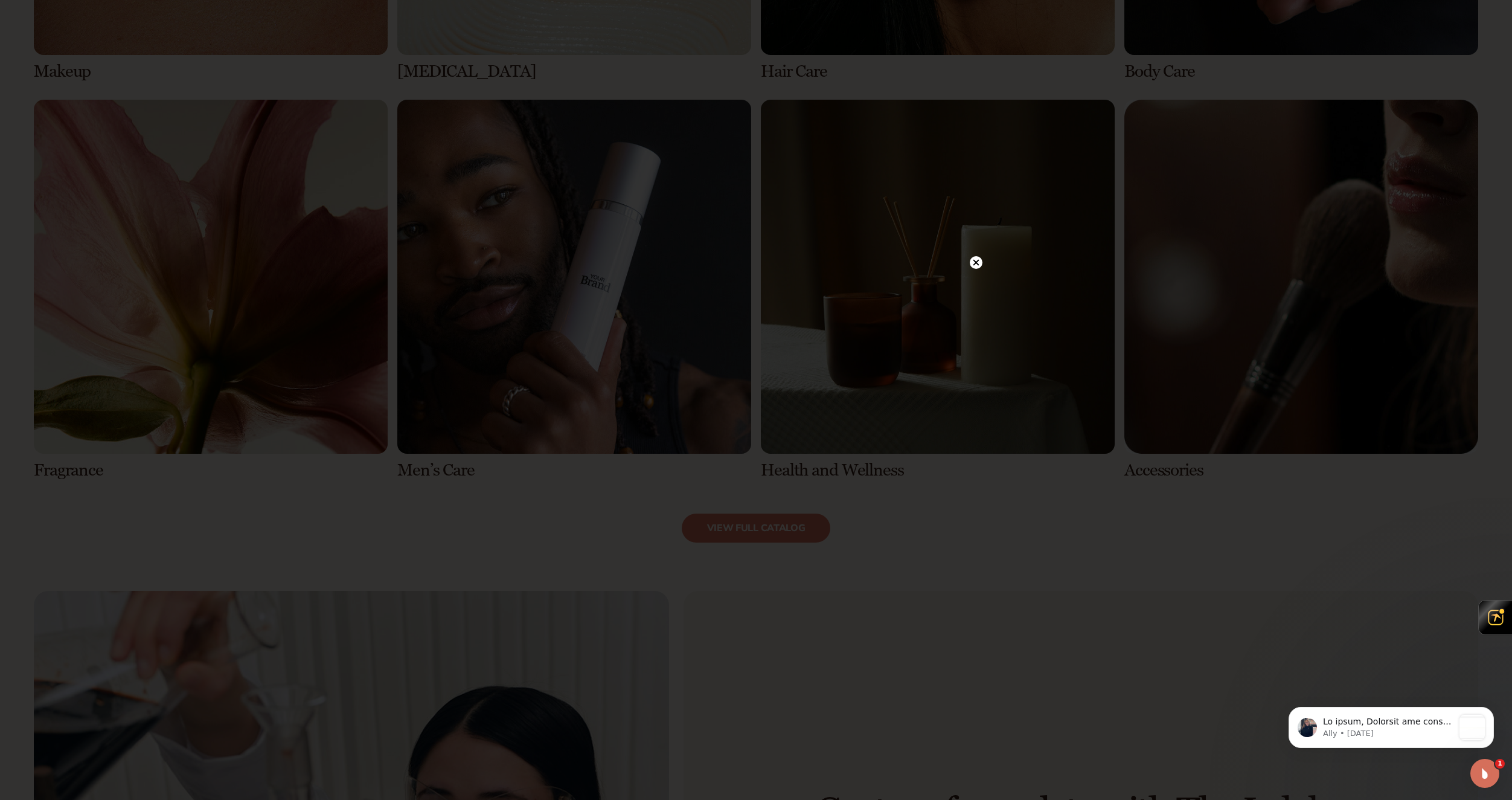
click at [978, 264] on icon at bounding box center [976, 262] width 6 height 6
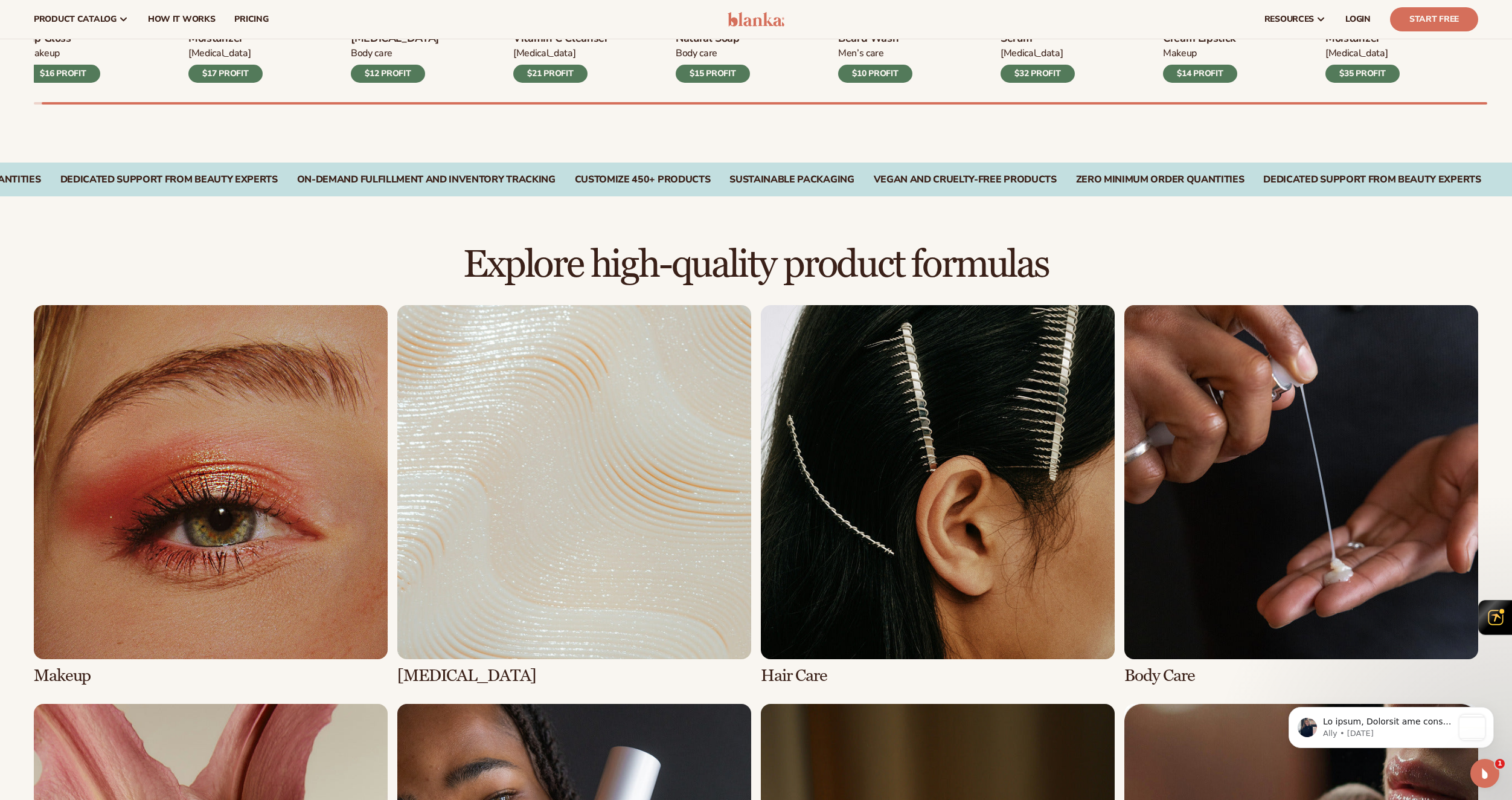
scroll to position [302, 0]
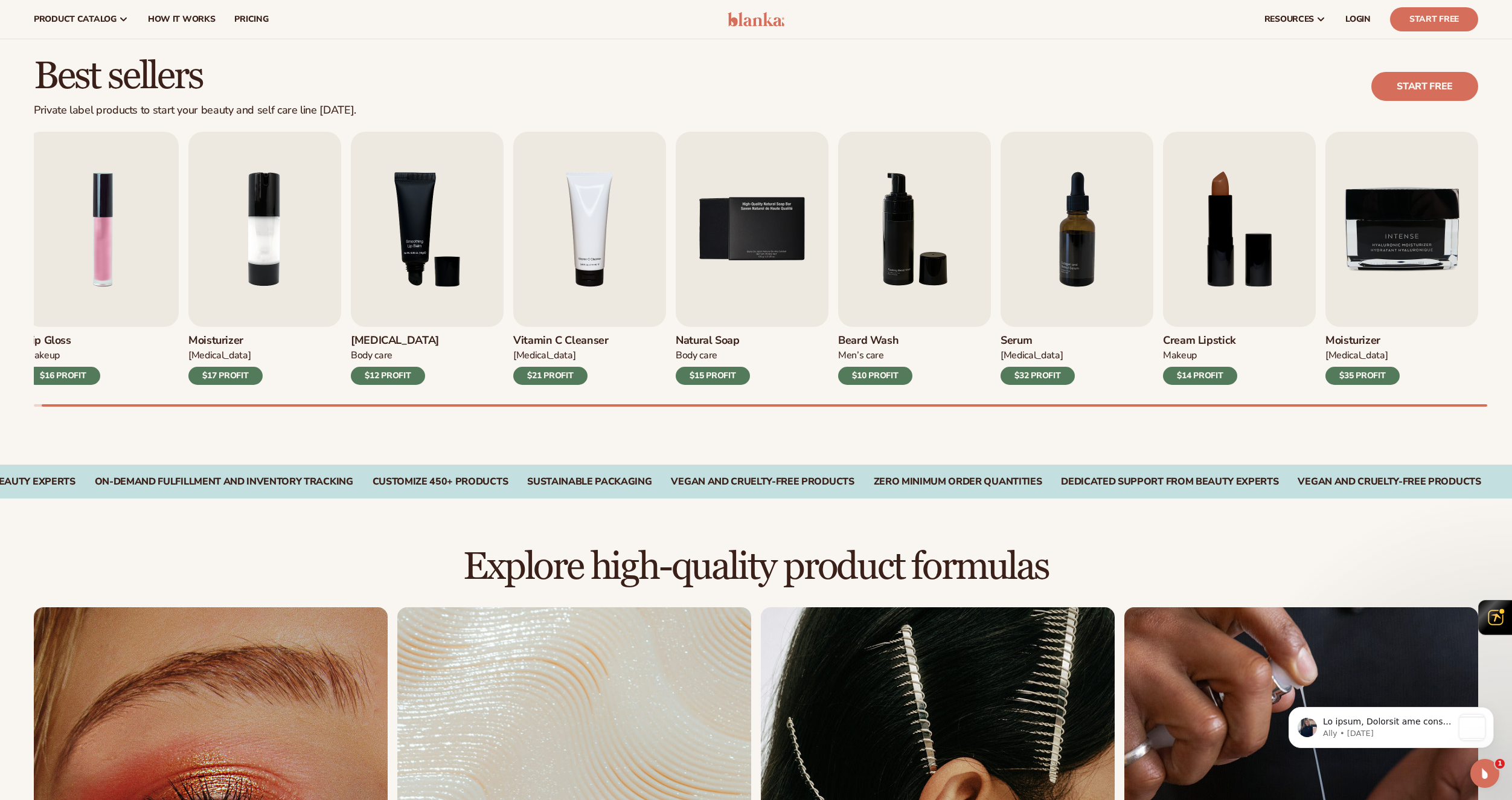
click at [1066, 372] on div "$32 PROFIT" at bounding box center [1038, 376] width 74 height 18
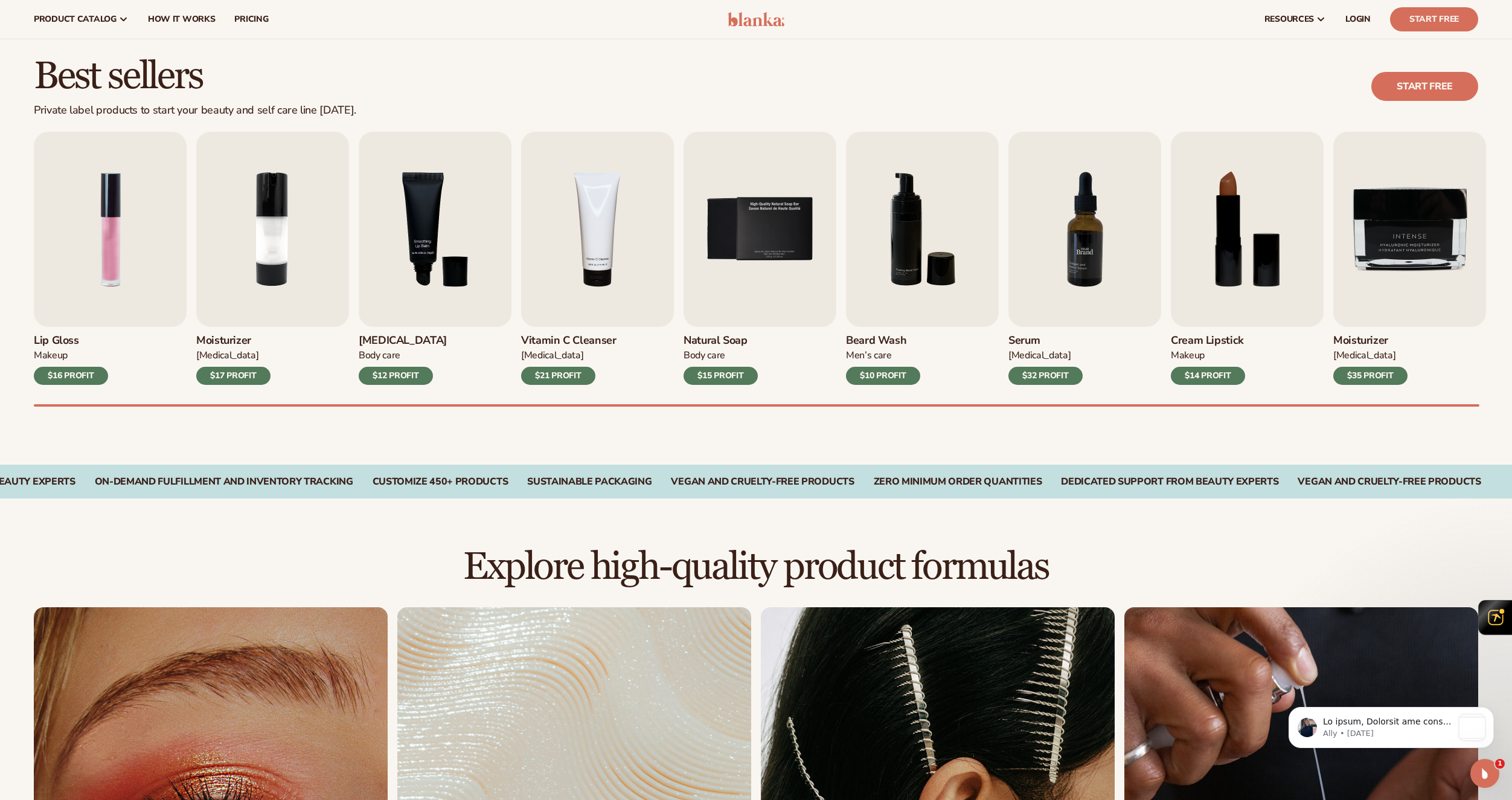
click at [1052, 265] on img "7 / 9" at bounding box center [1085, 229] width 153 height 195
click at [1051, 258] on img "7 / 9" at bounding box center [1085, 229] width 153 height 195
click at [1061, 381] on div "$32 PROFIT" at bounding box center [1046, 376] width 74 height 18
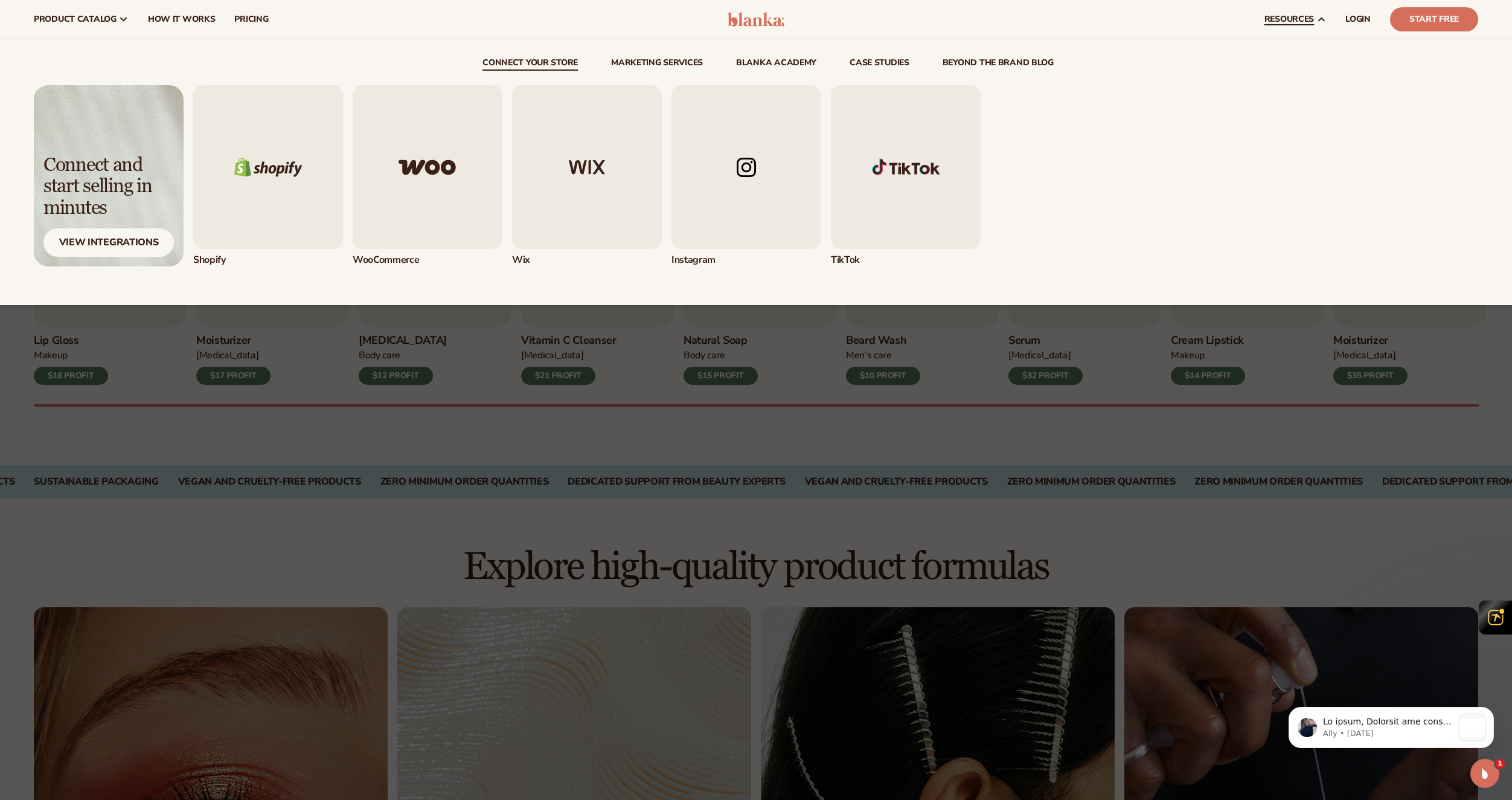
click at [242, 184] on img "1 / 5" at bounding box center [268, 167] width 150 height 163
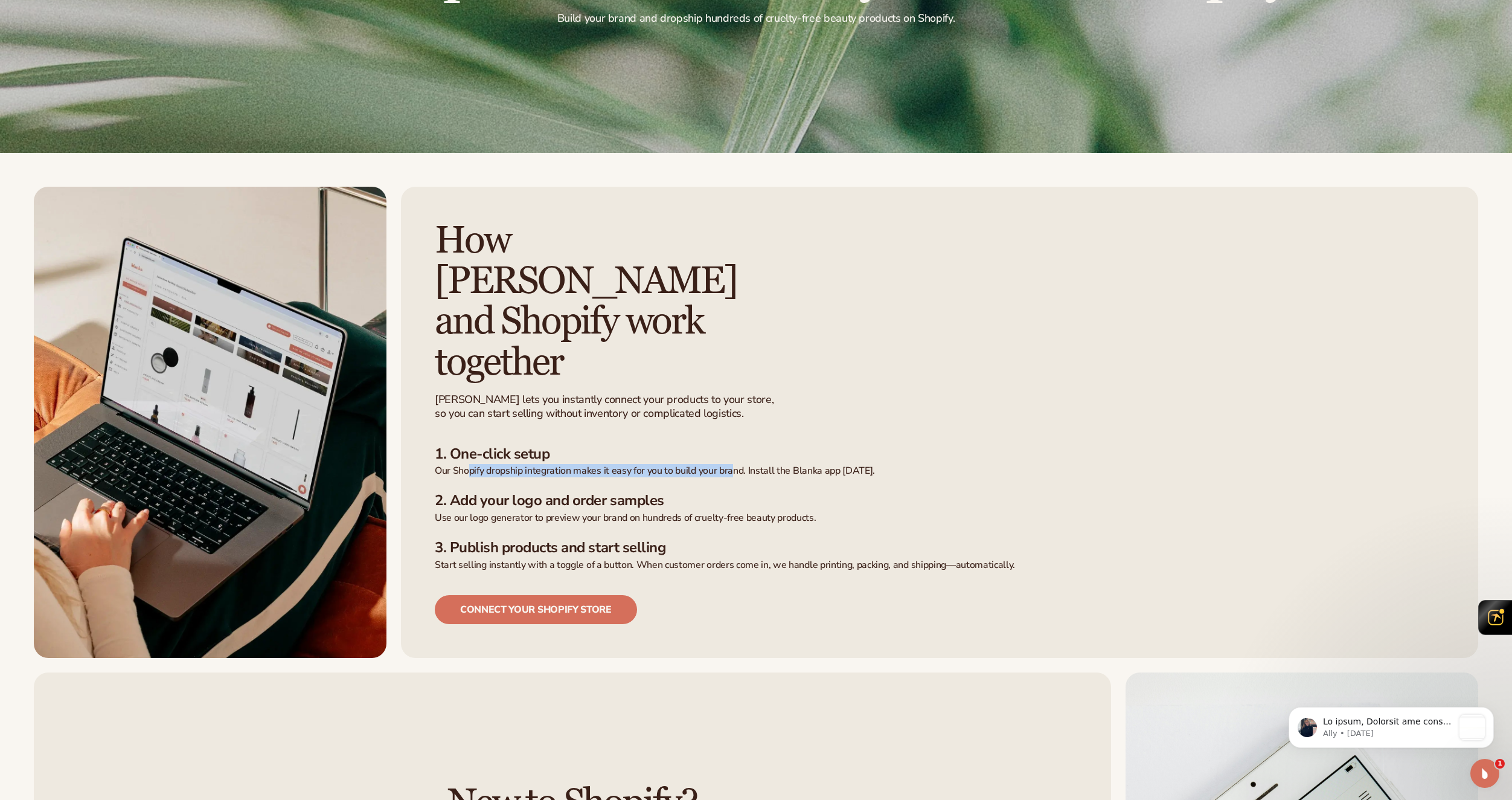
drag, startPoint x: 472, startPoint y: 386, endPoint x: 739, endPoint y: 389, distance: 267.0
click at [739, 465] on p "Our Shopify dropship integration makes it easy for you to build your brand. Ins…" at bounding box center [940, 471] width 1010 height 12
click at [765, 445] on ul "1. One-click setup Our Shopify dropship integration makes it easy for you to bu…" at bounding box center [940, 508] width 1010 height 126
drag, startPoint x: 770, startPoint y: 389, endPoint x: 842, endPoint y: 393, distance: 72.1
click at [840, 465] on p "Our Shopify dropship integration makes it easy for you to build your brand. Ins…" at bounding box center [940, 471] width 1010 height 12
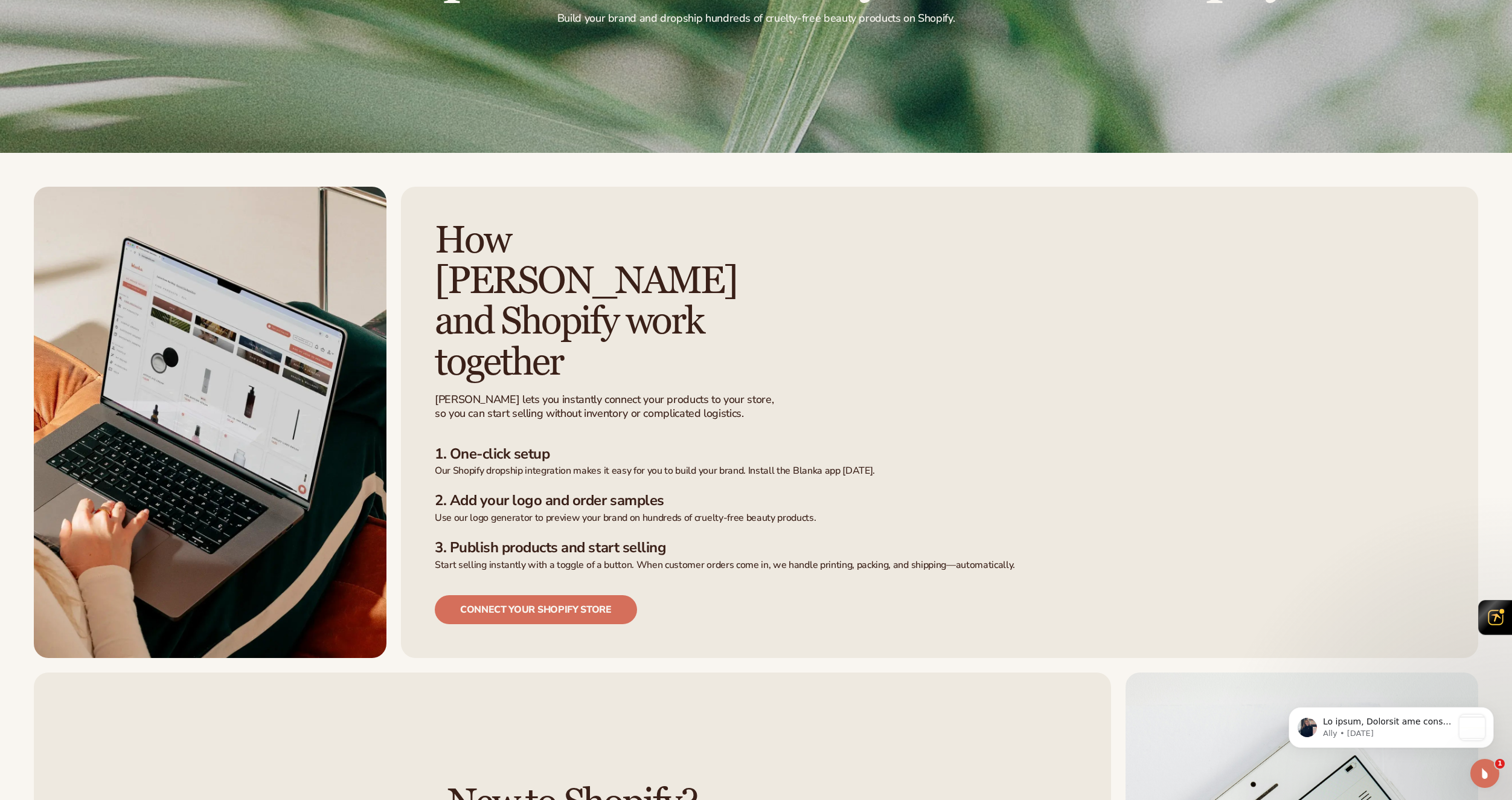
click at [842, 465] on p "Our Shopify dropship integration makes it easy for you to build your brand. Ins…" at bounding box center [940, 471] width 1010 height 12
drag, startPoint x: 521, startPoint y: 418, endPoint x: 653, endPoint y: 422, distance: 132.1
click at [653, 492] on h3 "2. Add your logo and order samples" at bounding box center [940, 500] width 1010 height 18
drag, startPoint x: 573, startPoint y: 422, endPoint x: 680, endPoint y: 419, distance: 107.0
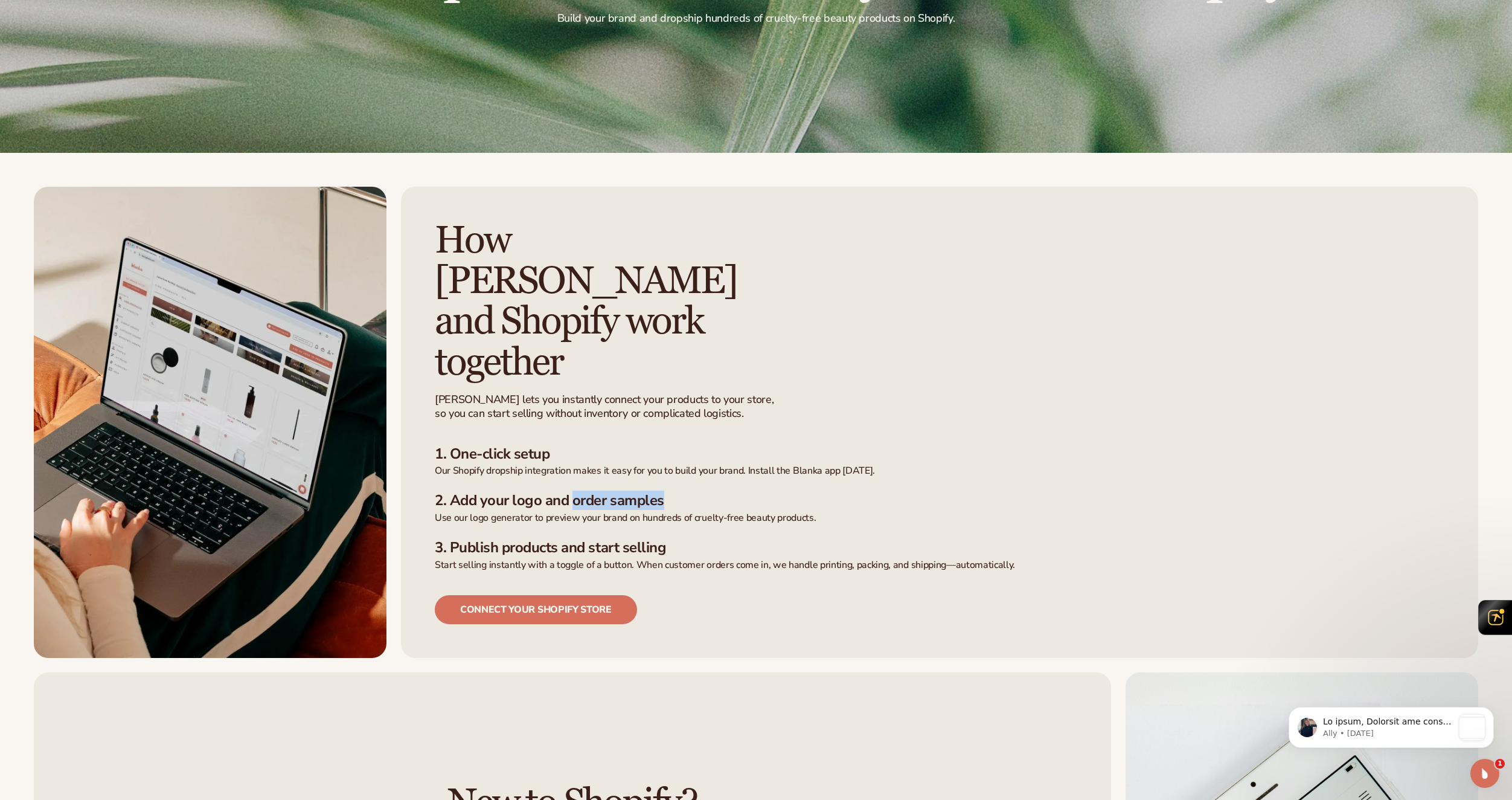
click at [680, 492] on h3 "2. Add your logo and order samples" at bounding box center [940, 500] width 1010 height 18
click at [680, 492] on h3 "2. Add your logo and order samples" at bounding box center [940, 500] width 1010 height 18
drag, startPoint x: 539, startPoint y: 438, endPoint x: 798, endPoint y: 443, distance: 259.0
click at [798, 445] on ul "1. One-click setup Our Shopify dropship integration makes it easy for you to bu…" at bounding box center [940, 508] width 1010 height 126
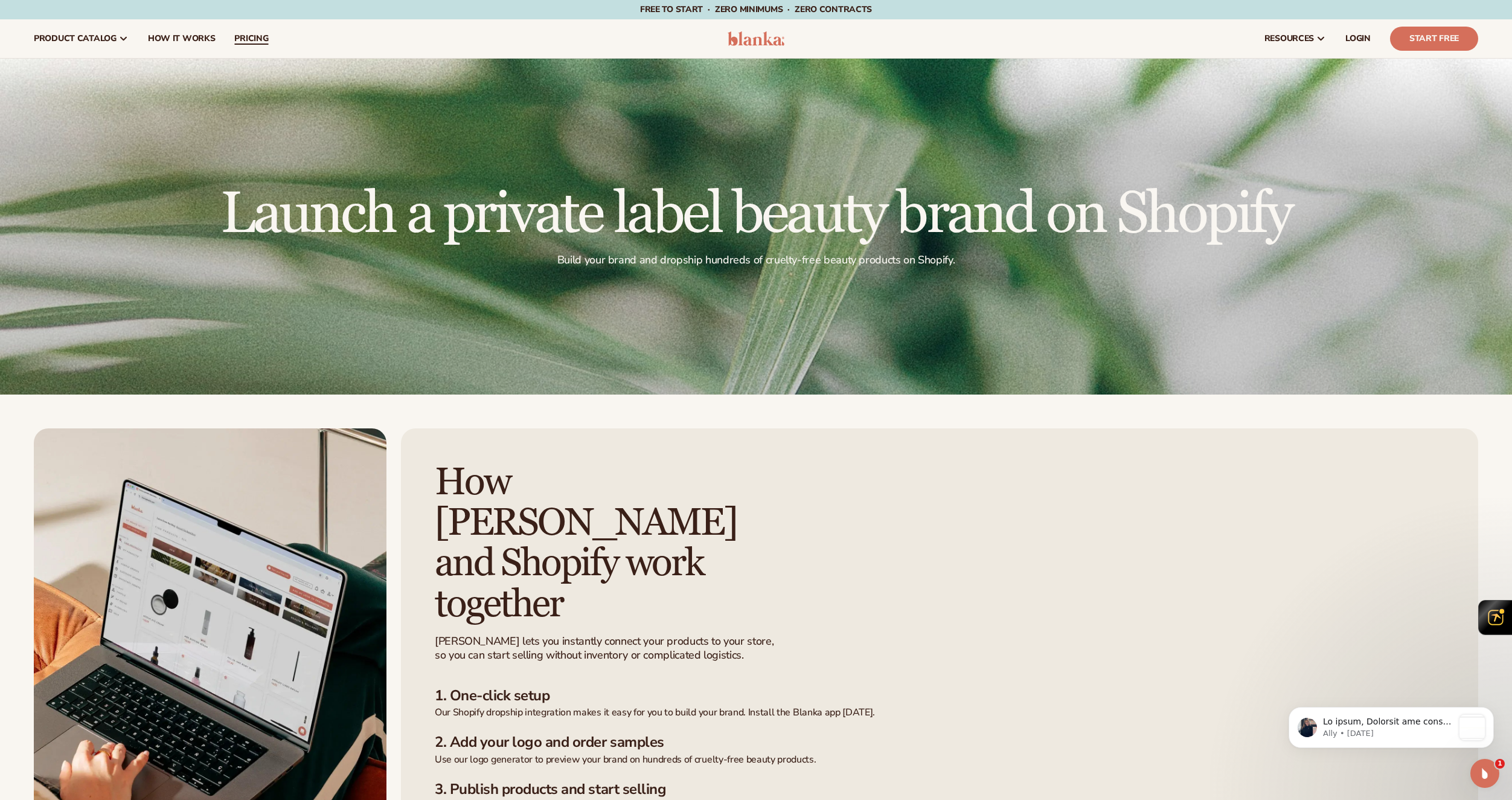
click at [252, 41] on span "pricing" at bounding box center [252, 39] width 34 height 10
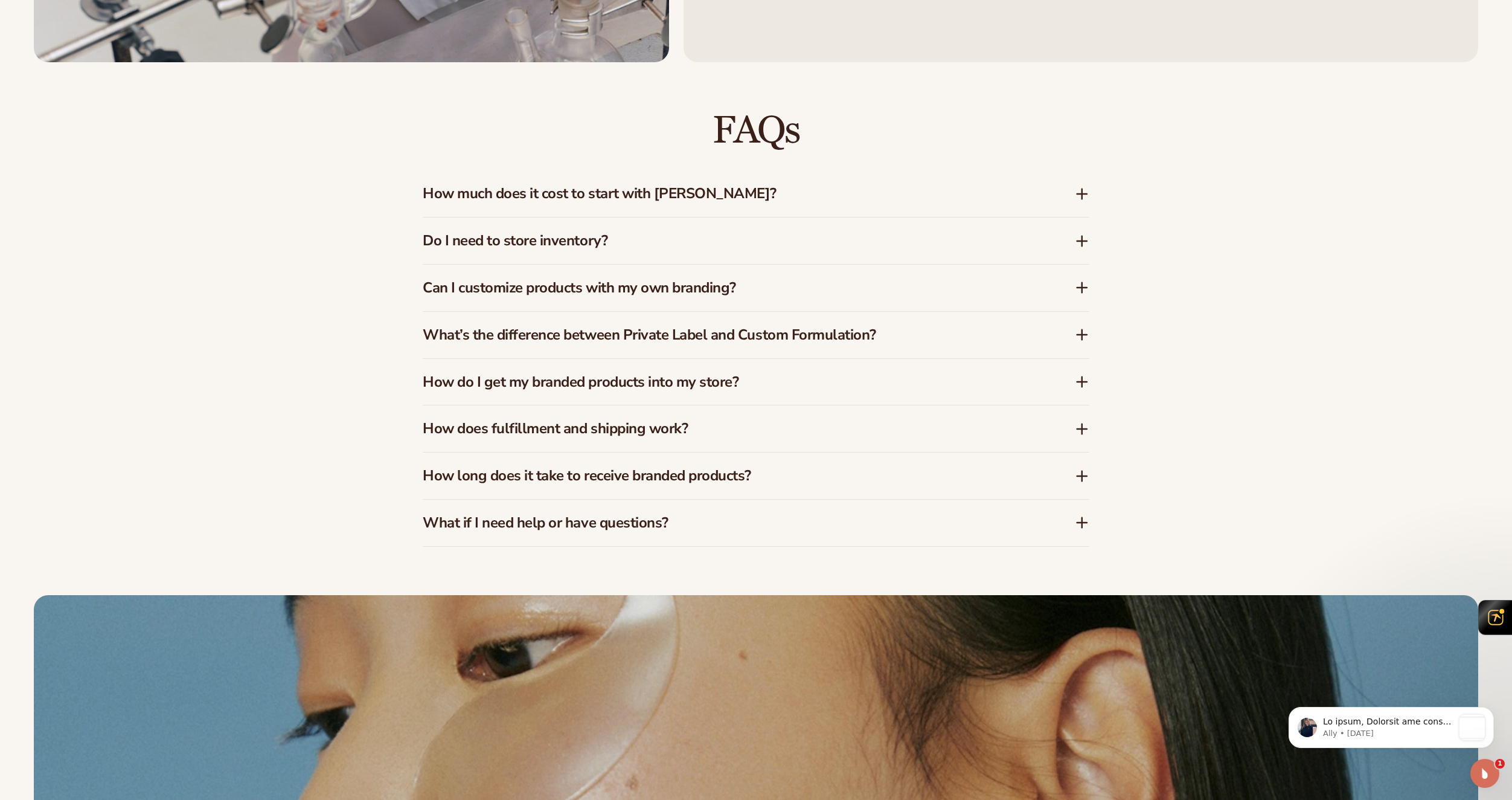
click at [595, 527] on h3 "What if I need help or have questions?" at bounding box center [731, 523] width 616 height 18
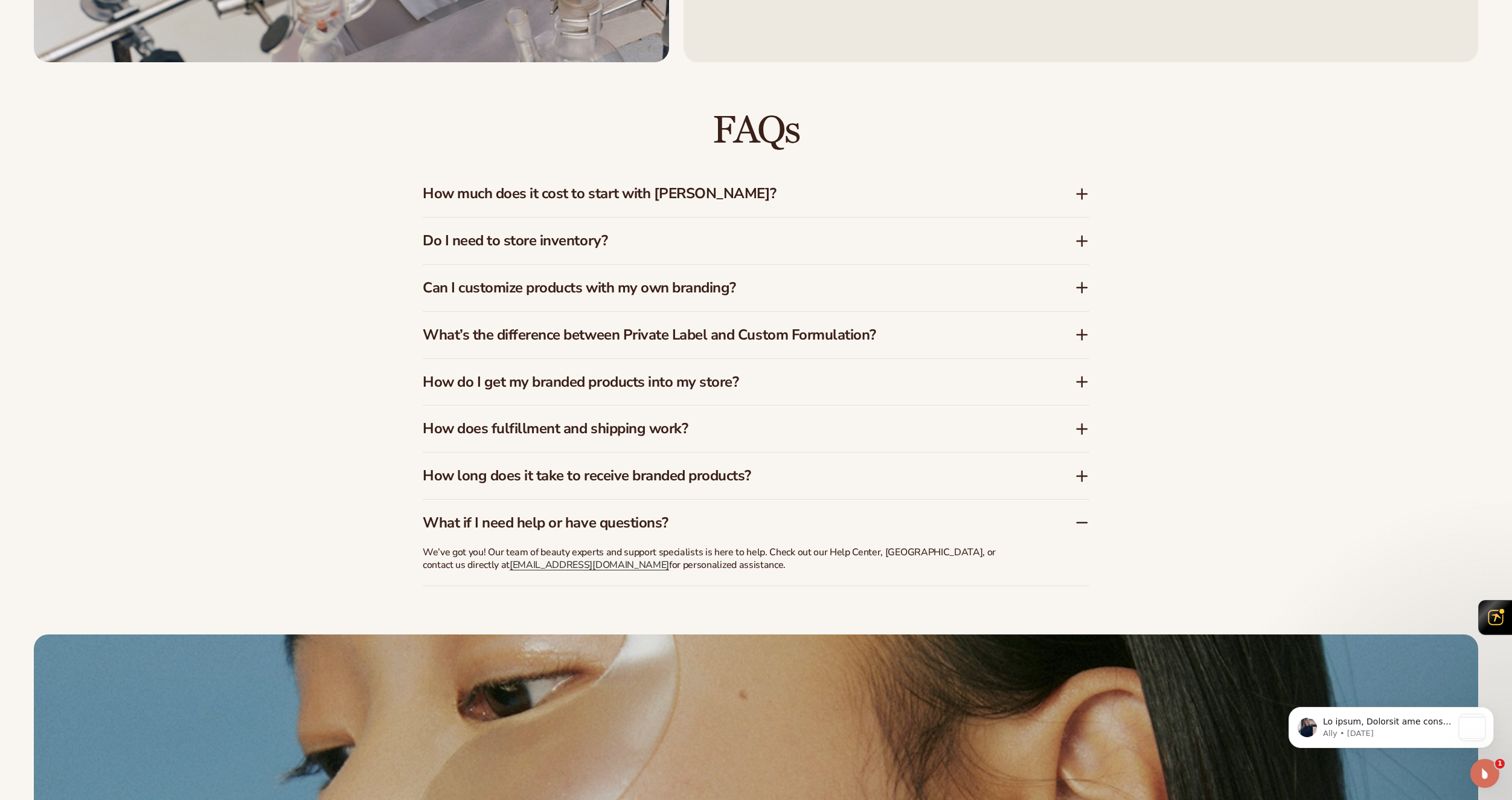
click at [595, 527] on h3 "What if I need help or have questions?" at bounding box center [731, 523] width 616 height 18
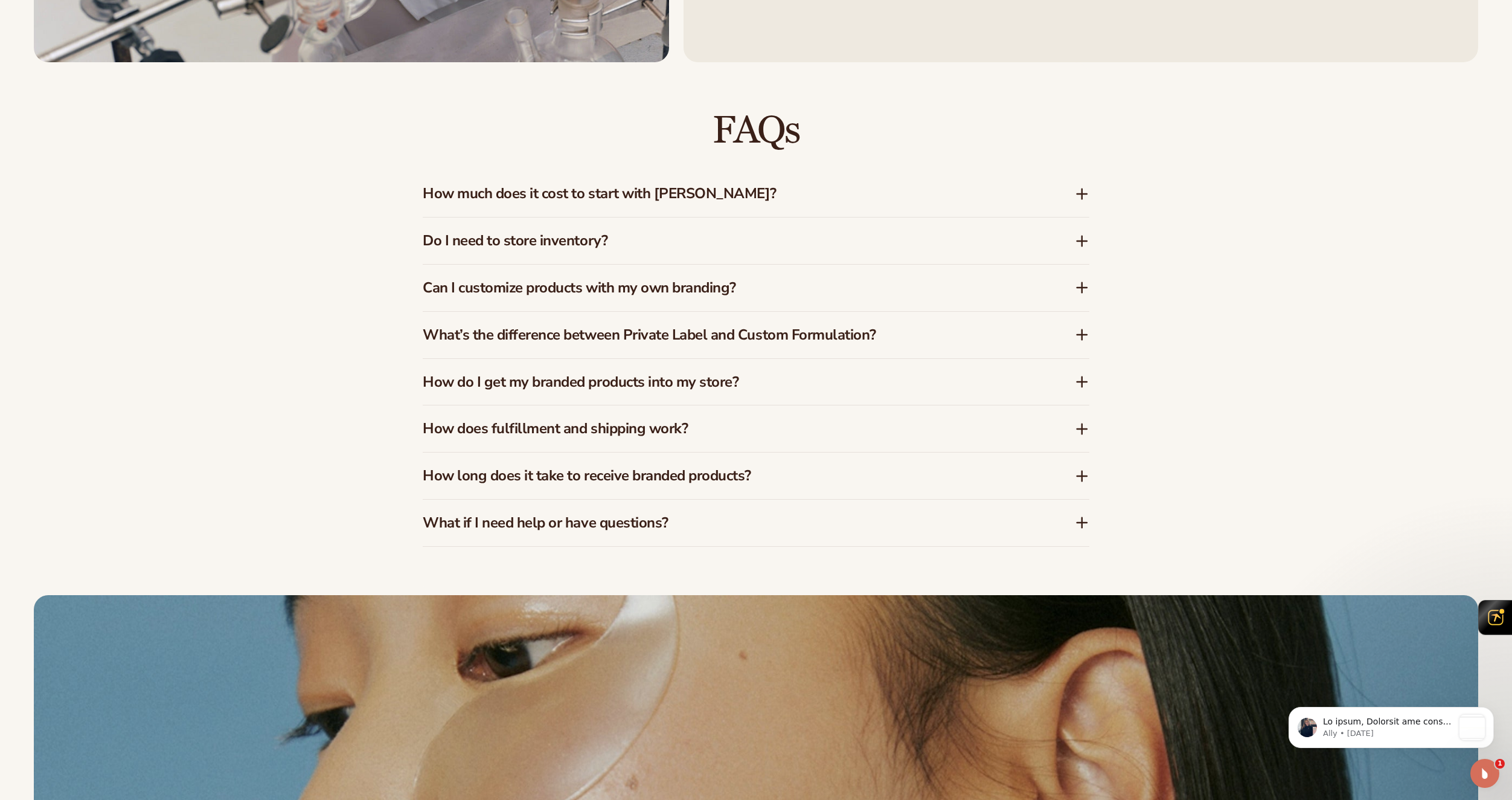
click at [619, 484] on h3 "How long does it take to receive branded products?" at bounding box center [731, 475] width 616 height 18
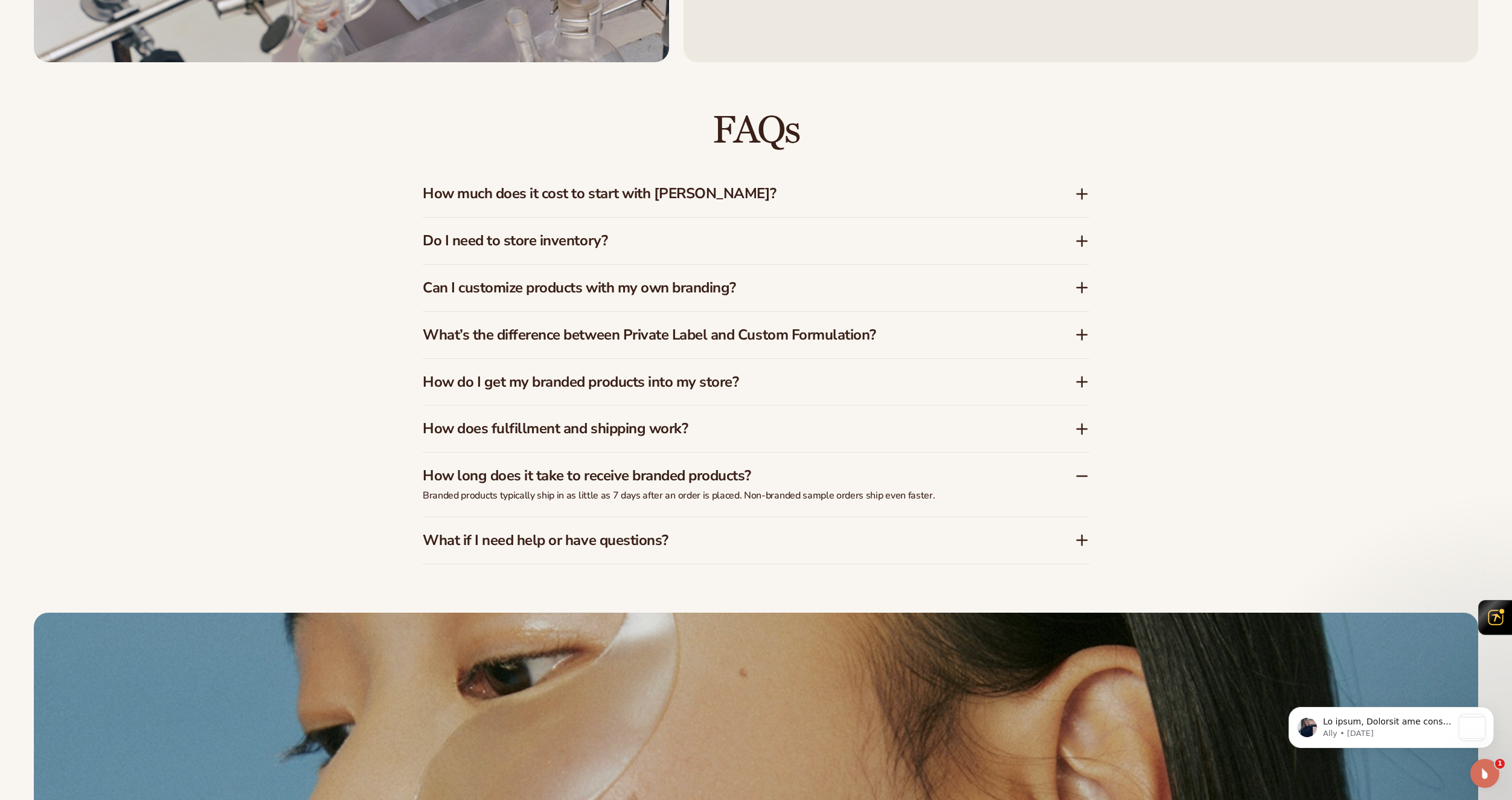
click at [619, 484] on h3 "How long does it take to receive branded products?" at bounding box center [731, 475] width 616 height 18
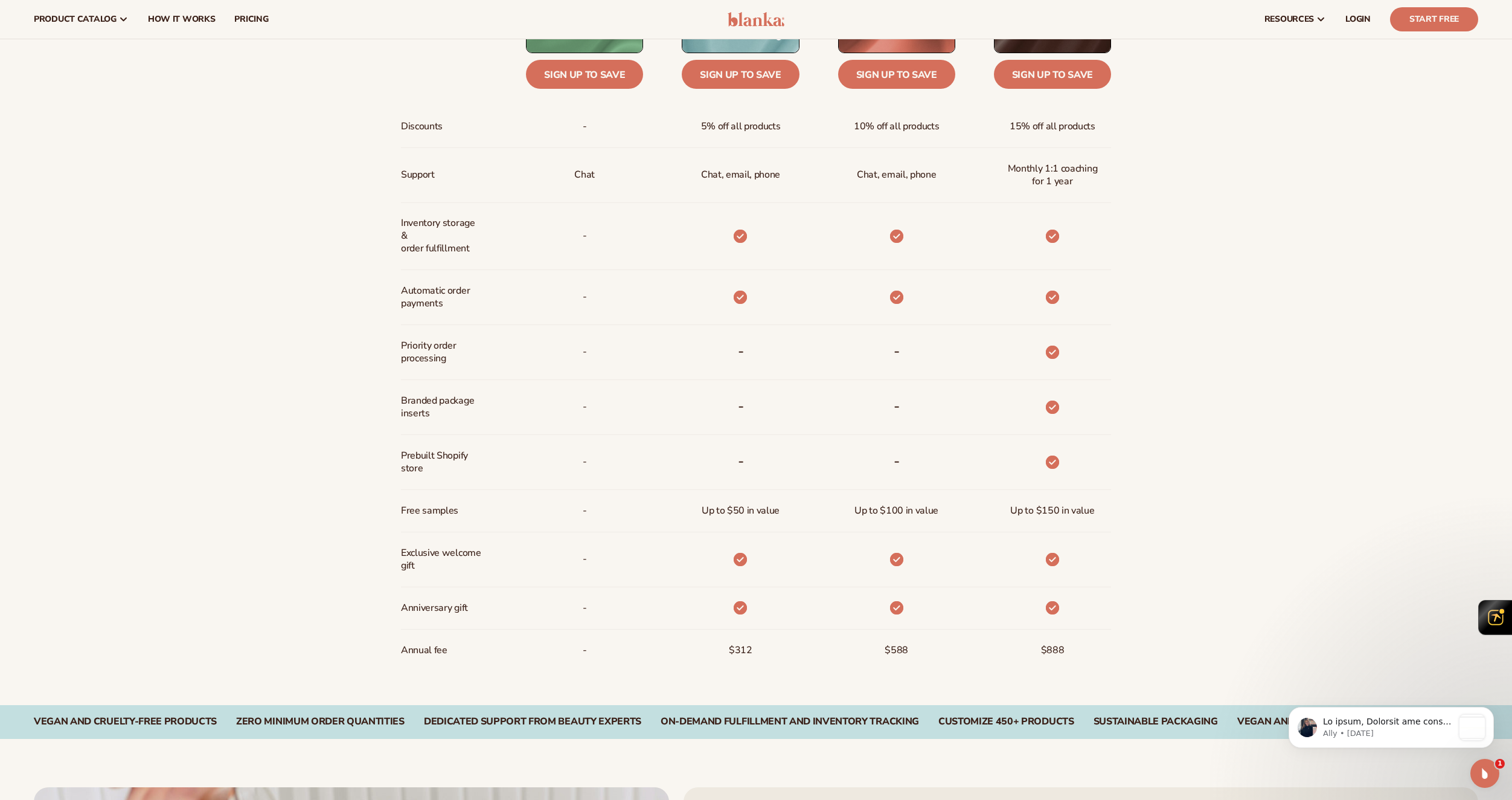
scroll to position [536, 0]
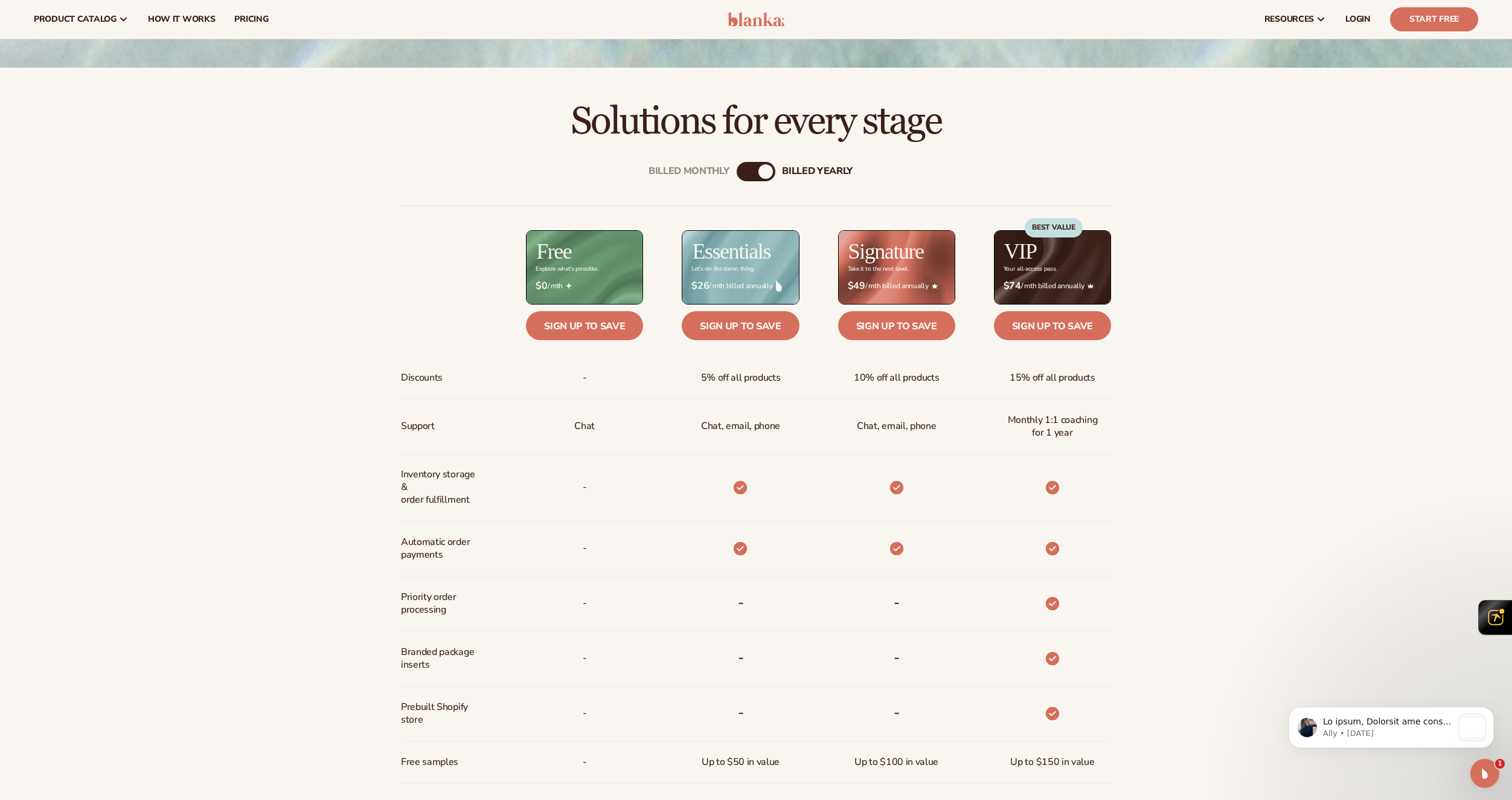
drag, startPoint x: 559, startPoint y: 268, endPoint x: 588, endPoint y: 269, distance: 29.0
click at [588, 269] on div "Explore what's possible." at bounding box center [567, 269] width 62 height 7
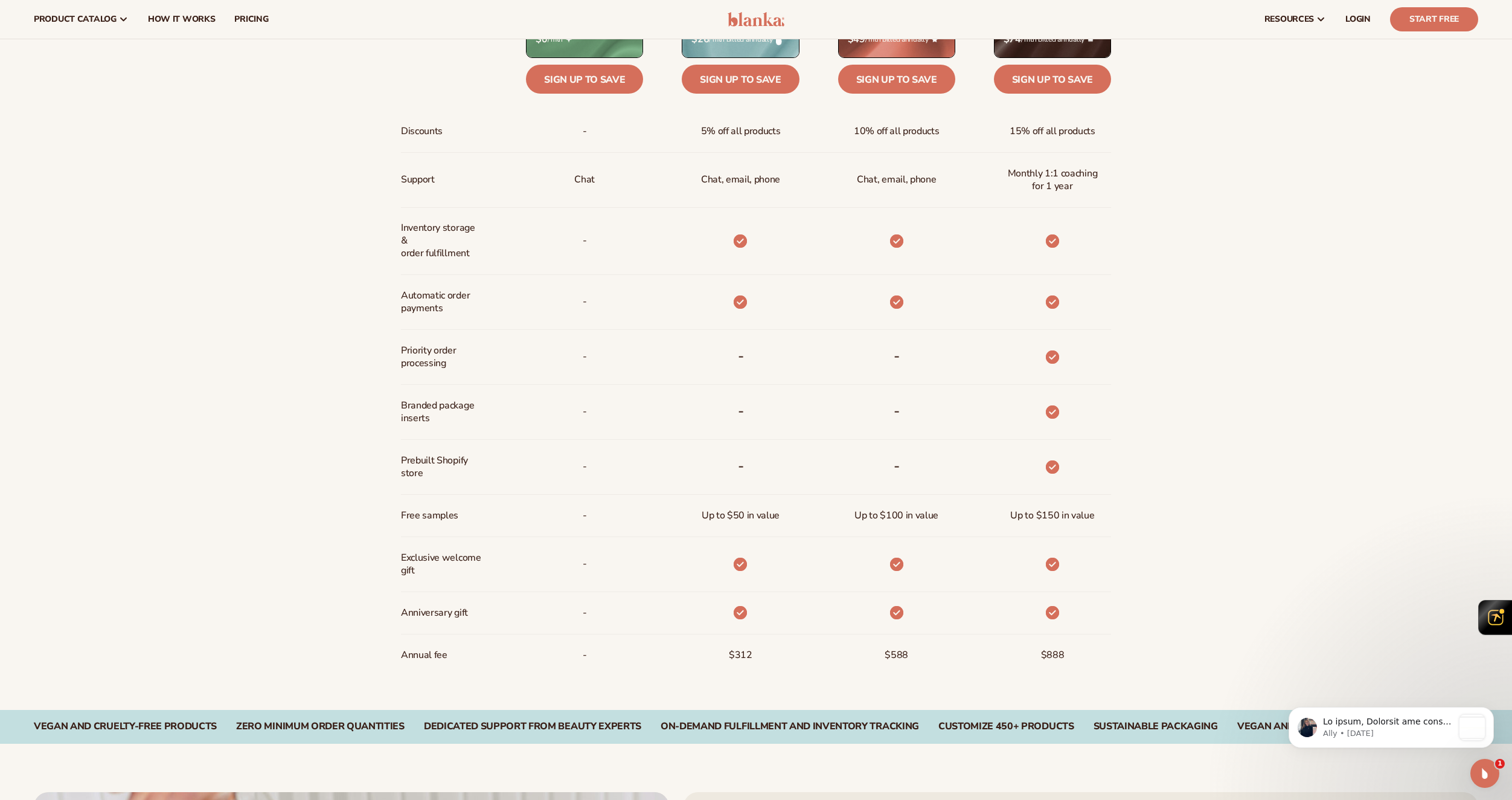
scroll to position [778, 0]
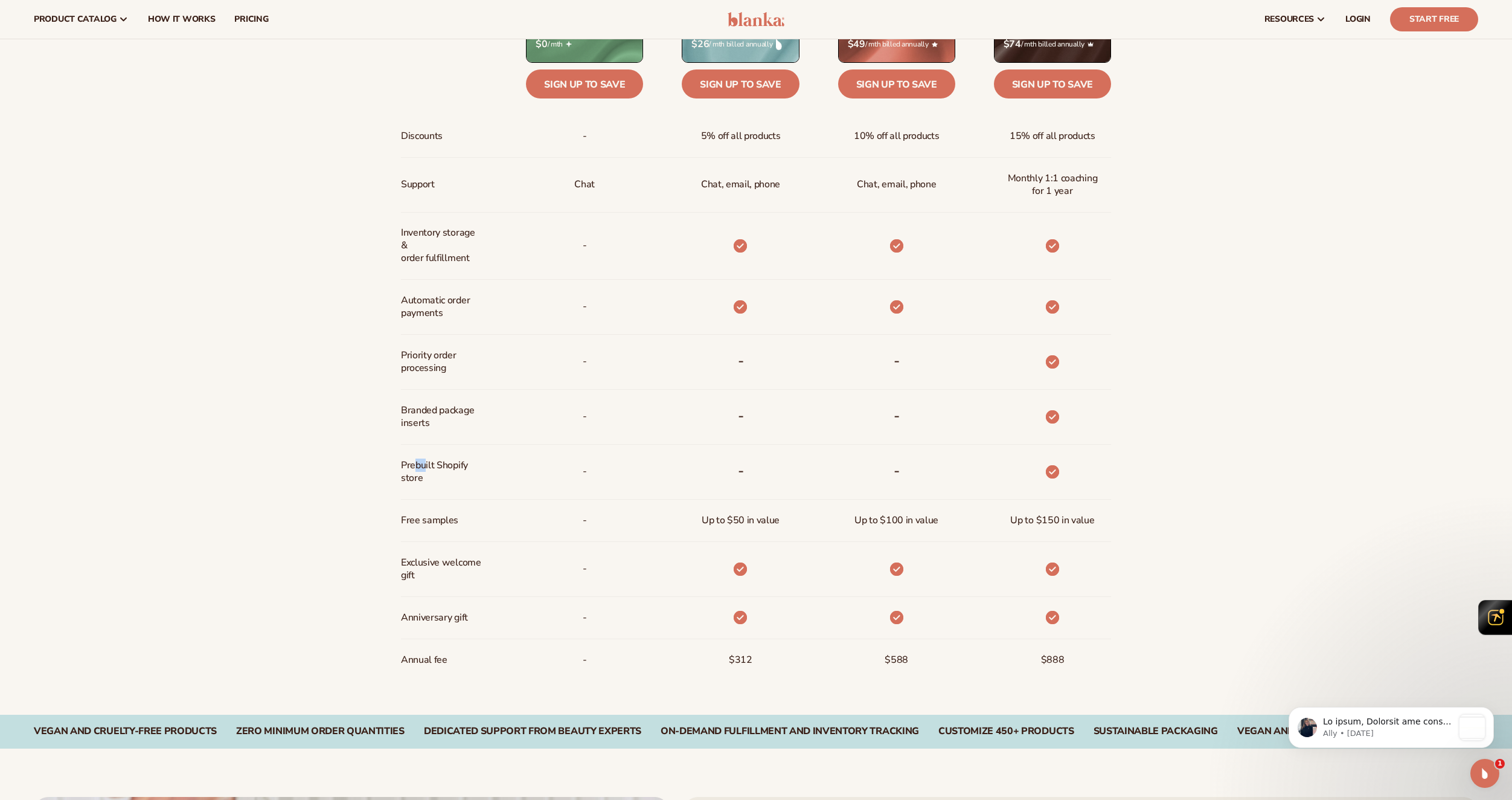
drag, startPoint x: 414, startPoint y: 471, endPoint x: 427, endPoint y: 471, distance: 13.0
click at [427, 471] on span "Prebuilt Shopify store" at bounding box center [441, 472] width 80 height 35
click at [425, 470] on span "Prebuilt Shopify store" at bounding box center [441, 472] width 80 height 35
click at [436, 459] on span "Prebuilt Shopify store" at bounding box center [441, 472] width 80 height 35
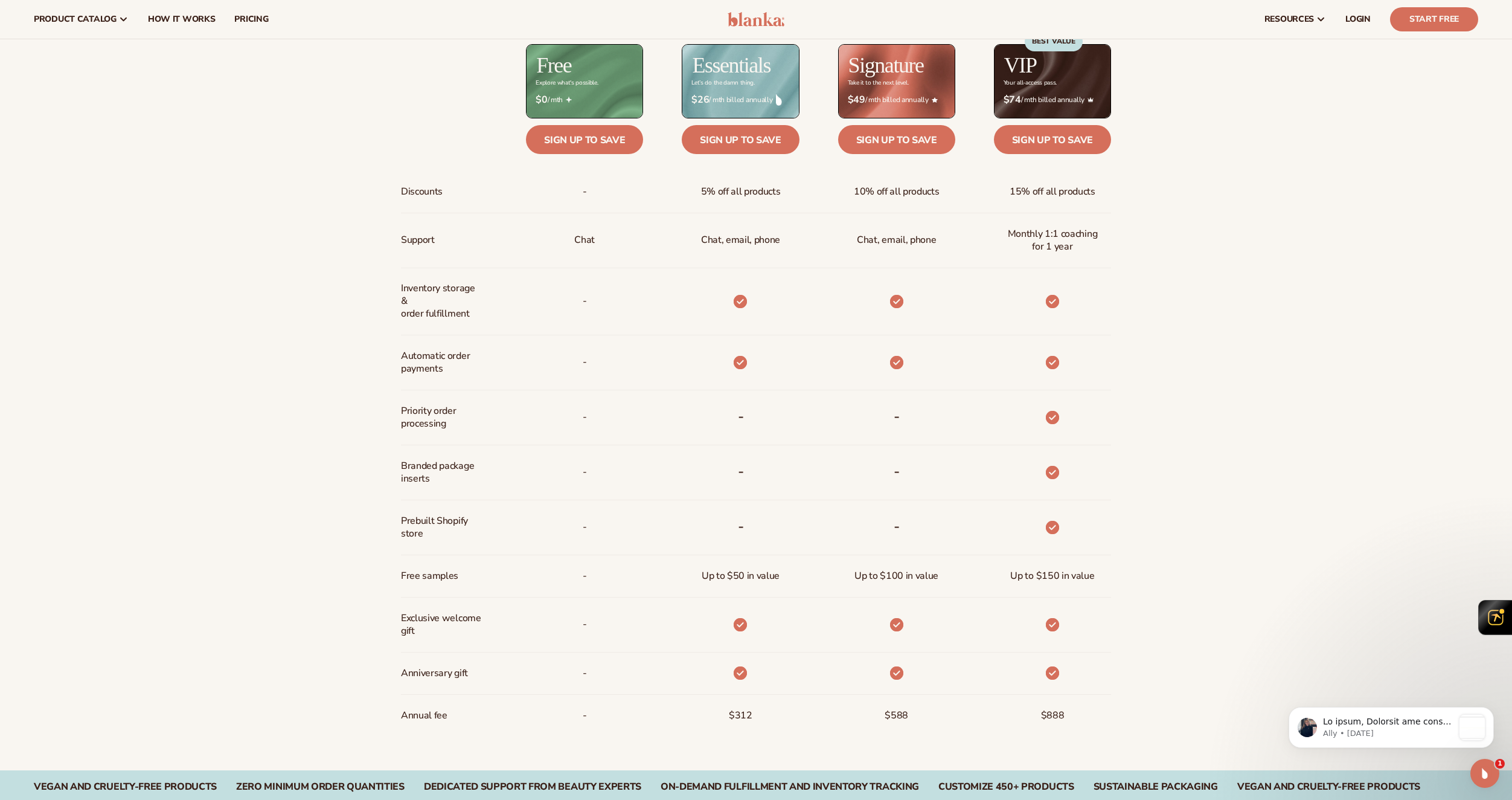
scroll to position [717, 0]
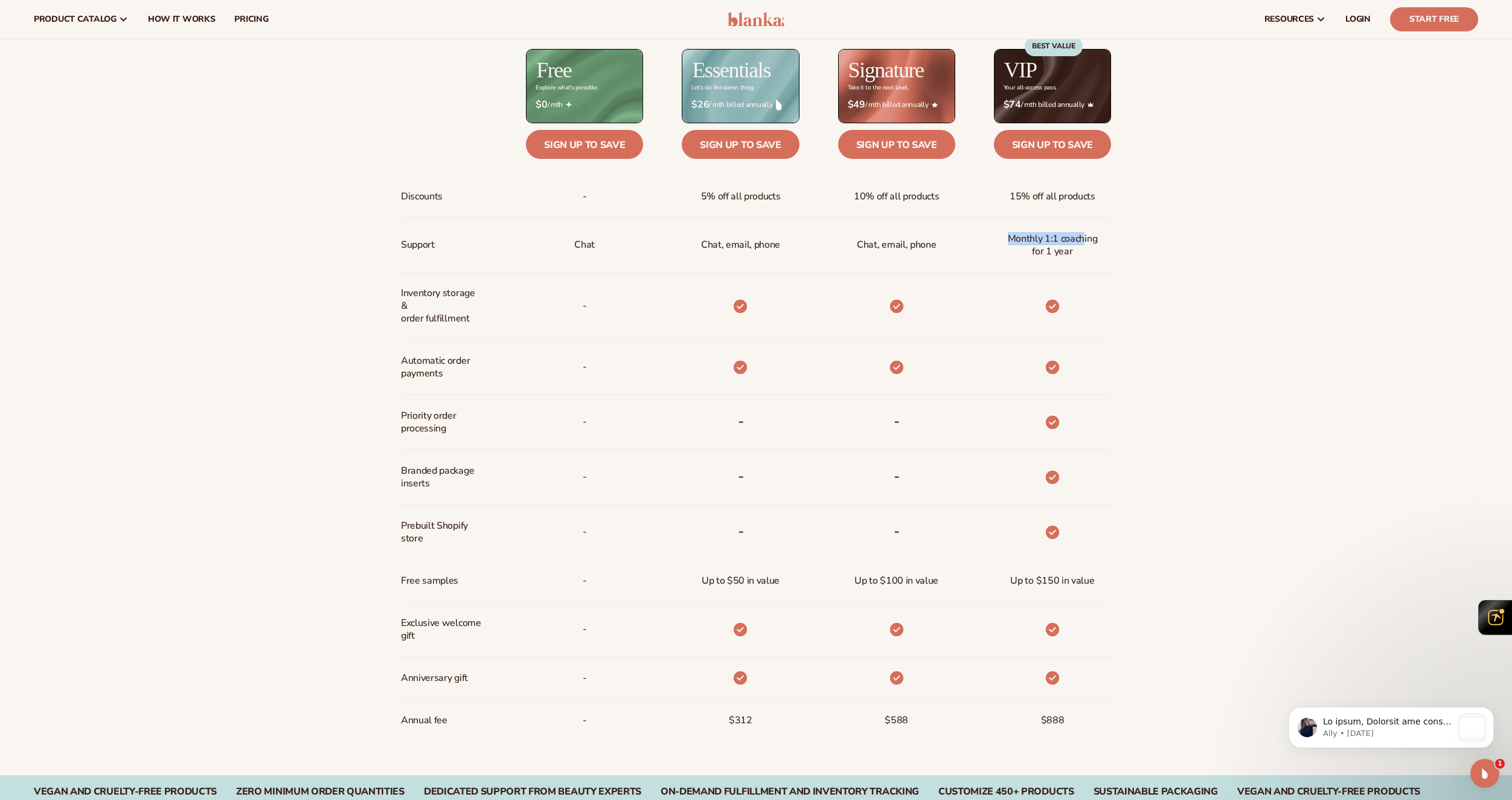
drag, startPoint x: 1011, startPoint y: 236, endPoint x: 1089, endPoint y: 241, distance: 78.2
click at [1089, 241] on span "Monthly 1:1 coaching for 1 year" at bounding box center [1053, 245] width 98 height 35
click at [1076, 251] on span "Monthly 1:1 coaching for 1 year" at bounding box center [1053, 245] width 98 height 35
drag, startPoint x: 572, startPoint y: 249, endPoint x: 602, endPoint y: 246, distance: 30.1
click at [602, 246] on div "Chat" at bounding box center [584, 245] width 40 height 54
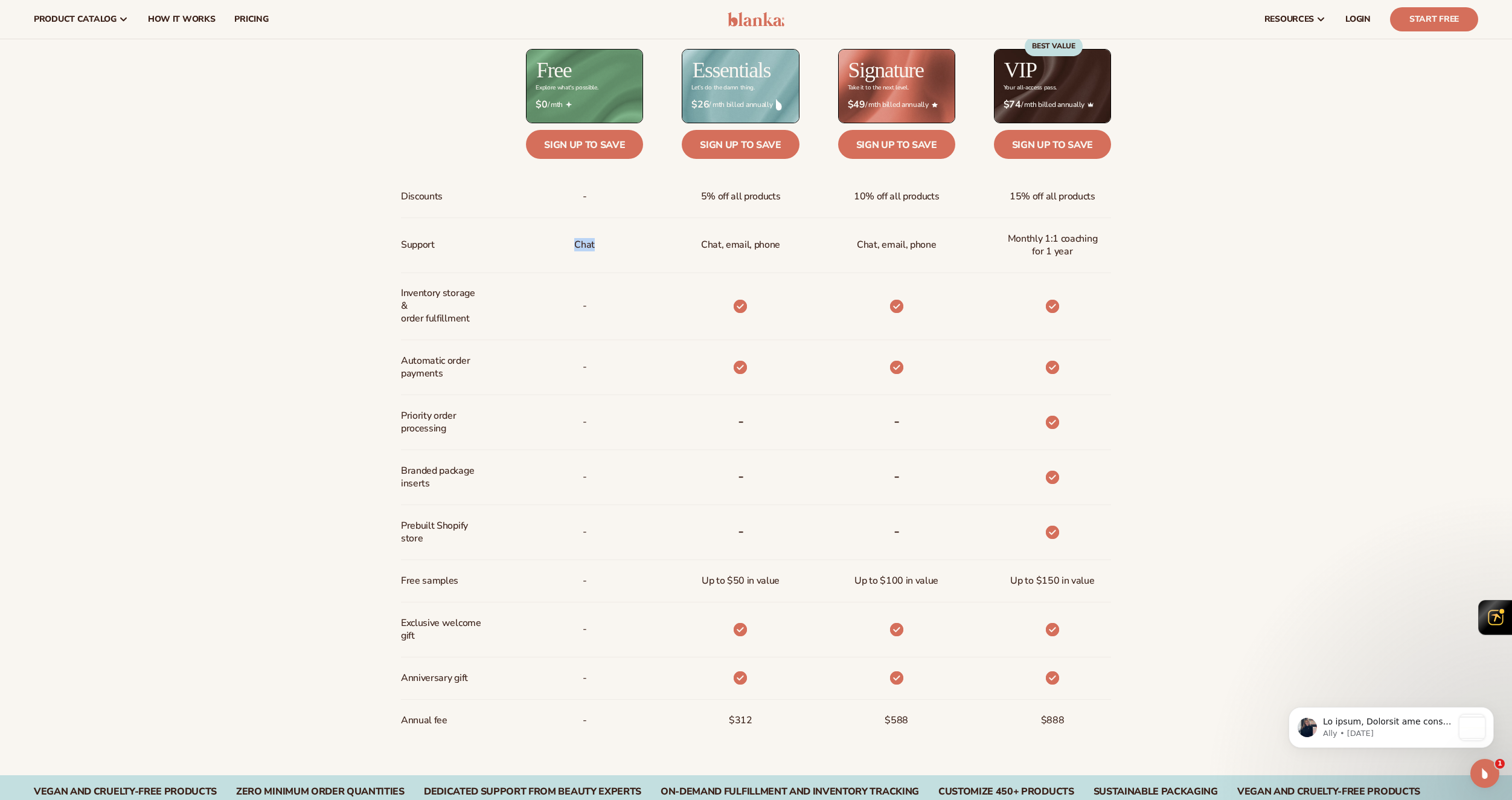
click at [602, 246] on div "Chat" at bounding box center [584, 245] width 40 height 54
drag, startPoint x: 752, startPoint y: 244, endPoint x: 797, endPoint y: 244, distance: 45.0
click at [797, 244] on div "Chat, email, phone" at bounding box center [721, 246] width 156 height 55
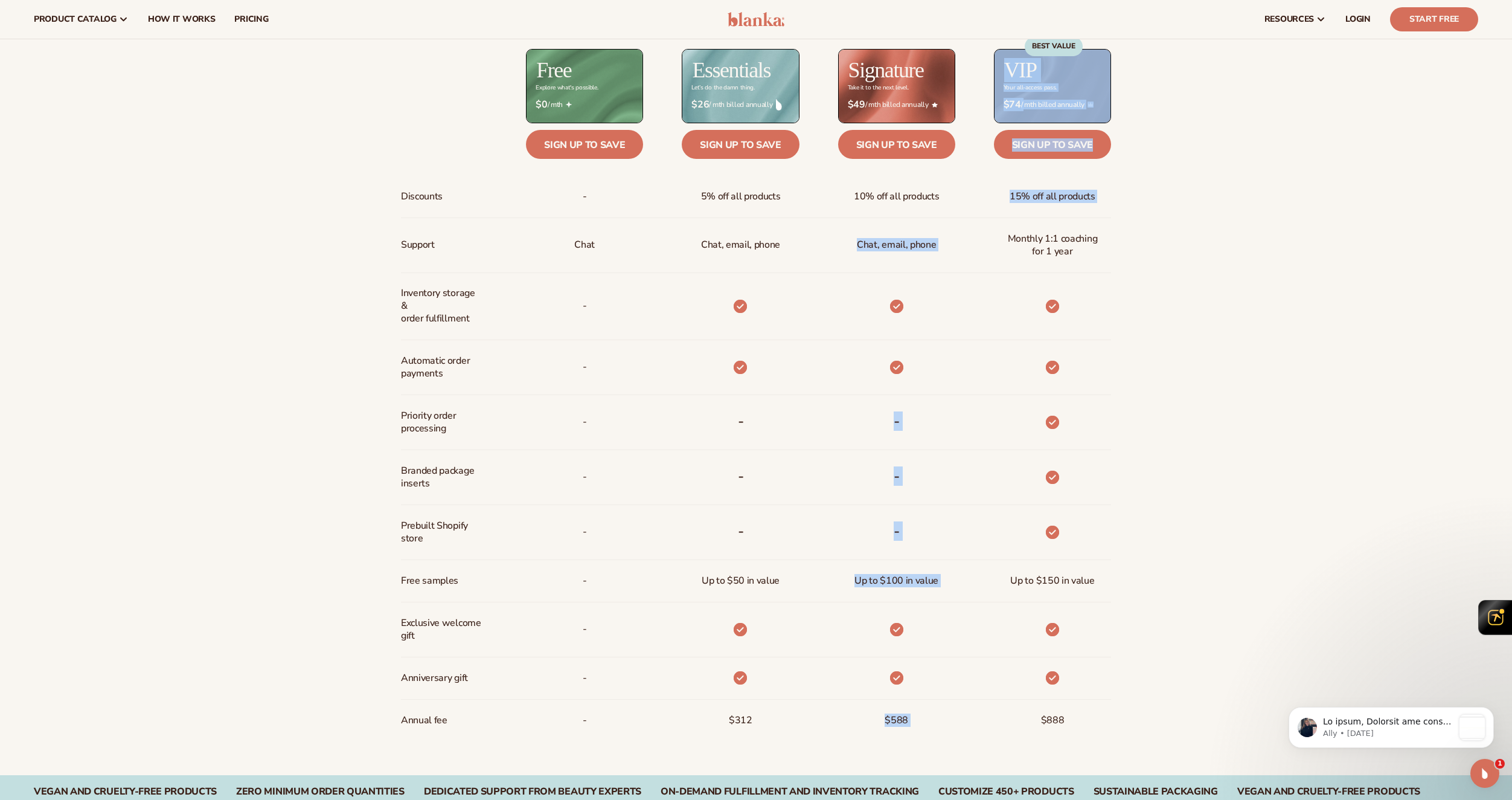
drag, startPoint x: 841, startPoint y: 244, endPoint x: 971, endPoint y: 244, distance: 130.0
click at [971, 244] on div "Discounts Support Inventory storage &   order fulfillment Automatic order payme…" at bounding box center [756, 382] width 710 height 717
click at [971, 244] on div "Monthly 1:1 coaching for 1 year" at bounding box center [1033, 246] width 156 height 55
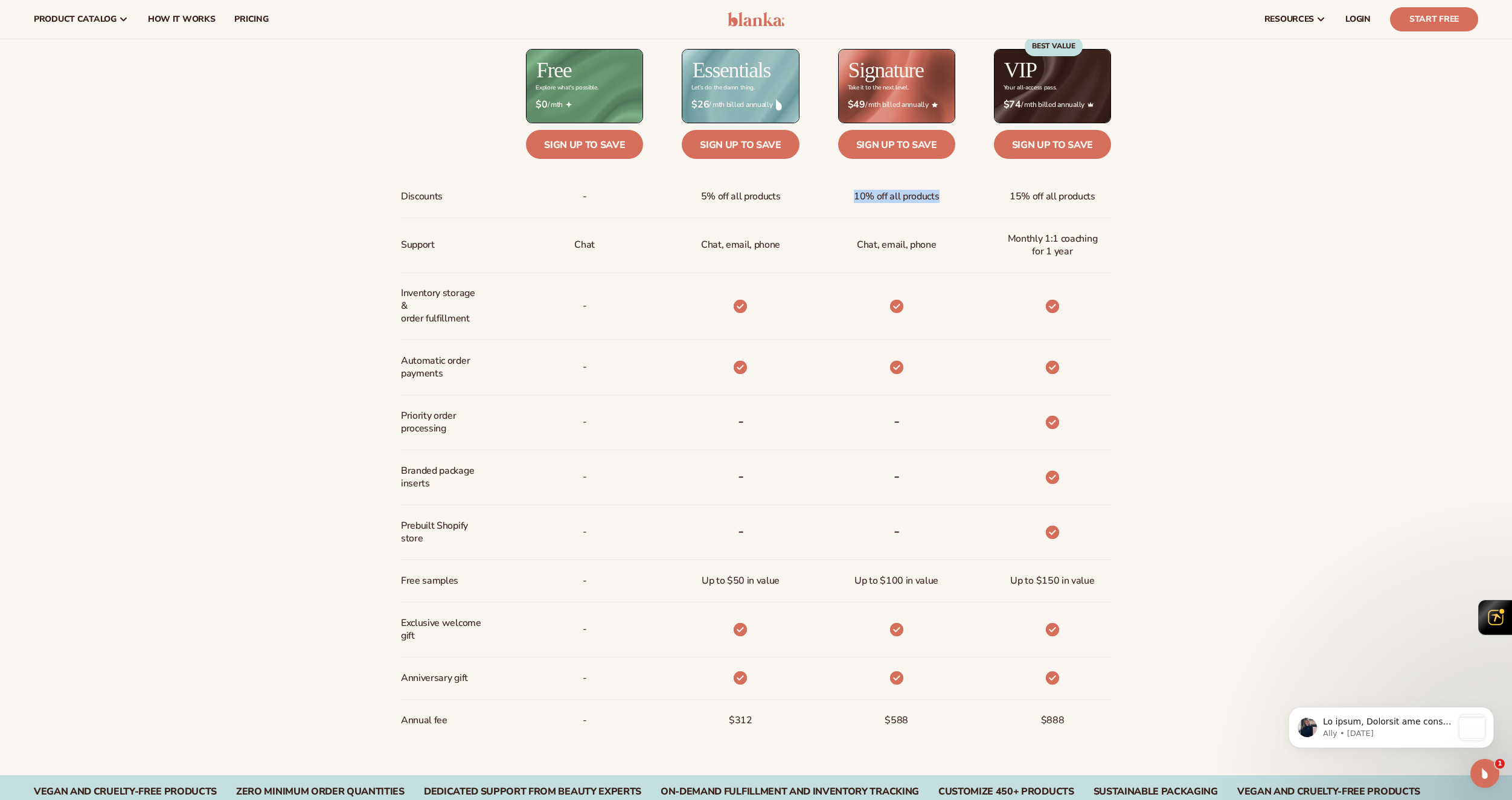
drag, startPoint x: 851, startPoint y: 195, endPoint x: 949, endPoint y: 195, distance: 98.0
click at [949, 195] on div "10% off all products" at bounding box center [878, 197] width 156 height 42
drag, startPoint x: 851, startPoint y: 196, endPoint x: 923, endPoint y: 201, distance: 72.2
click at [923, 201] on div "10% off all products" at bounding box center [896, 197] width 105 height 42
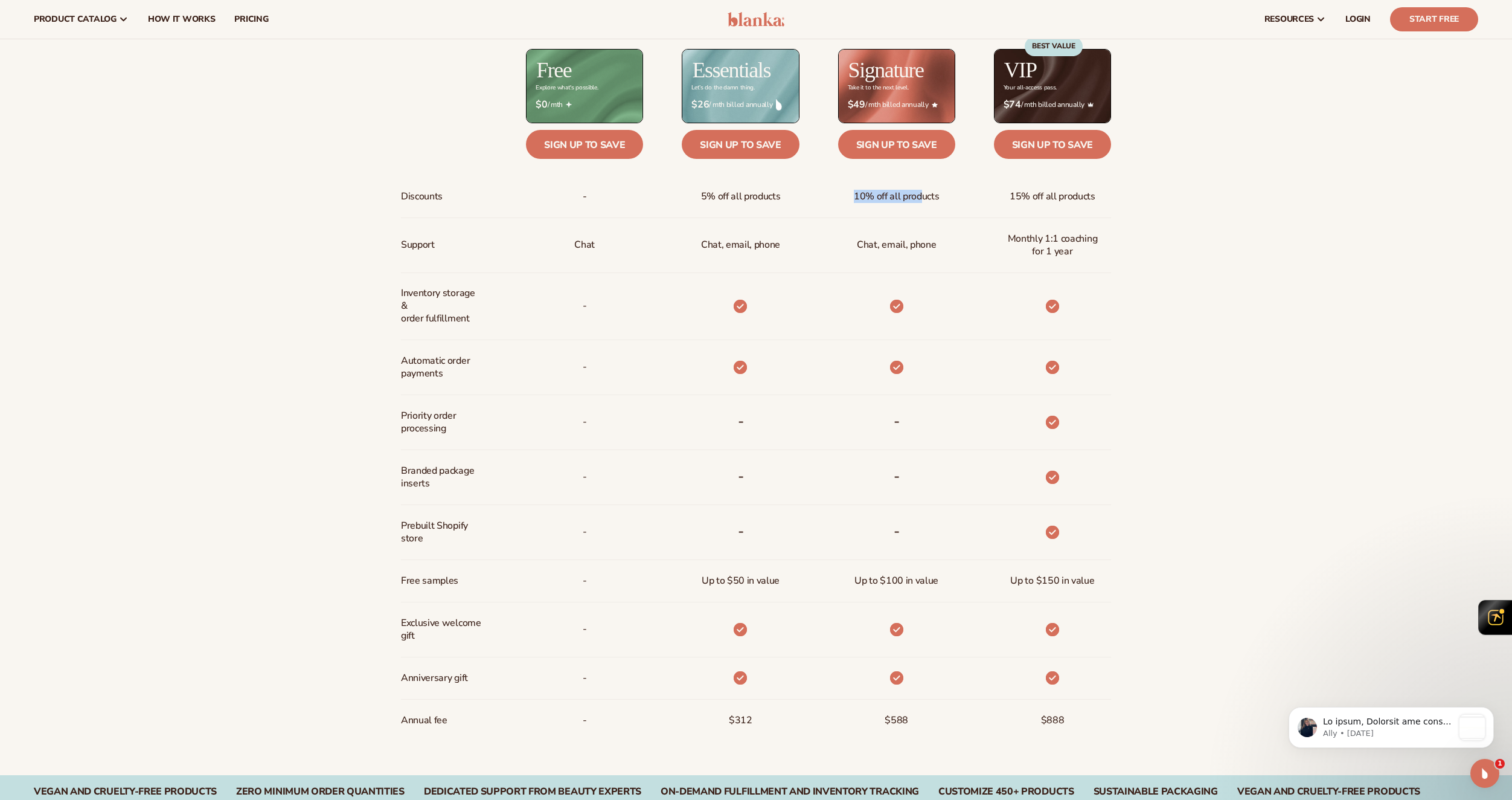
click at [923, 201] on span "10% off all products" at bounding box center [896, 197] width 86 height 22
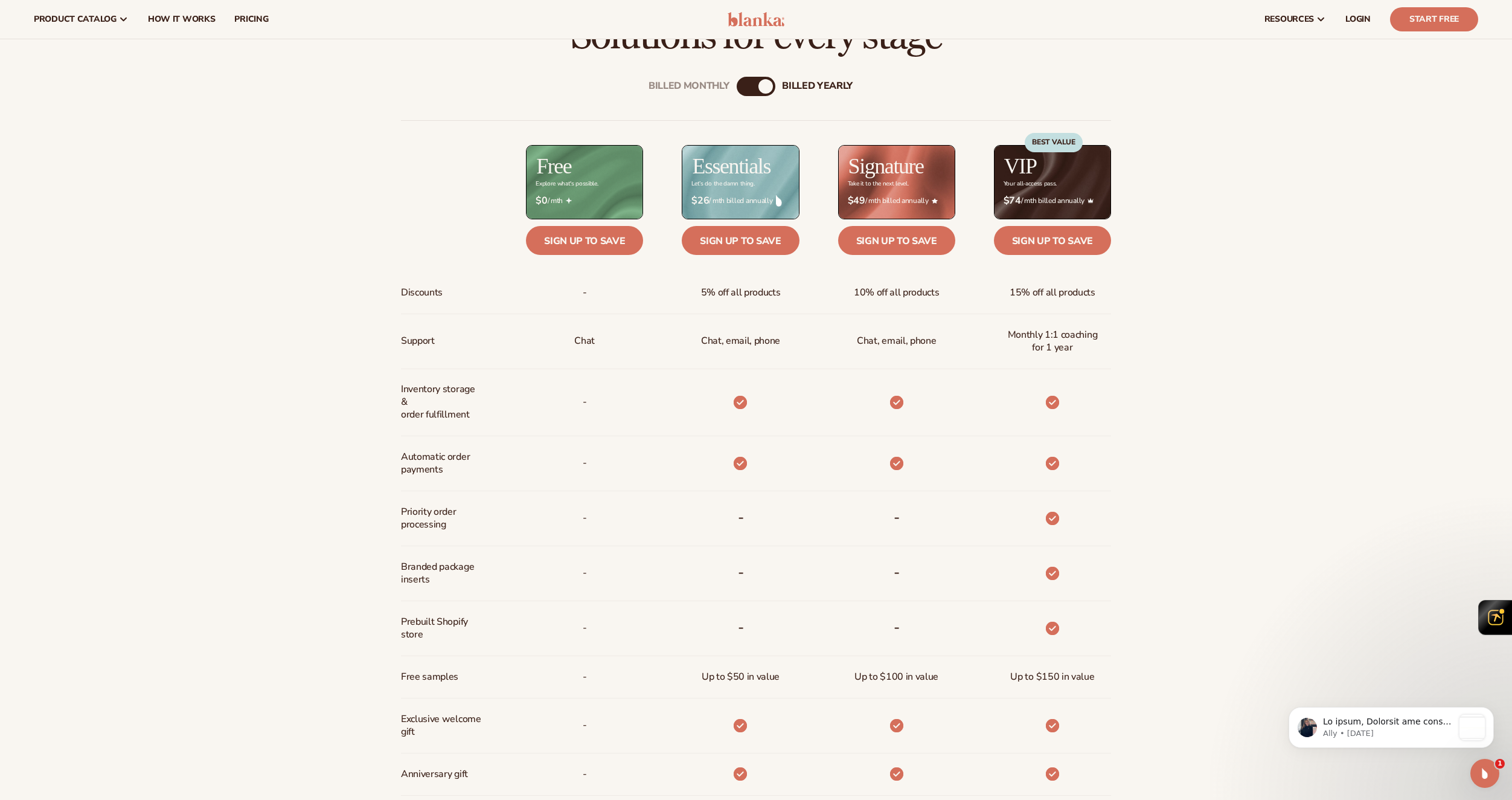
scroll to position [596, 0]
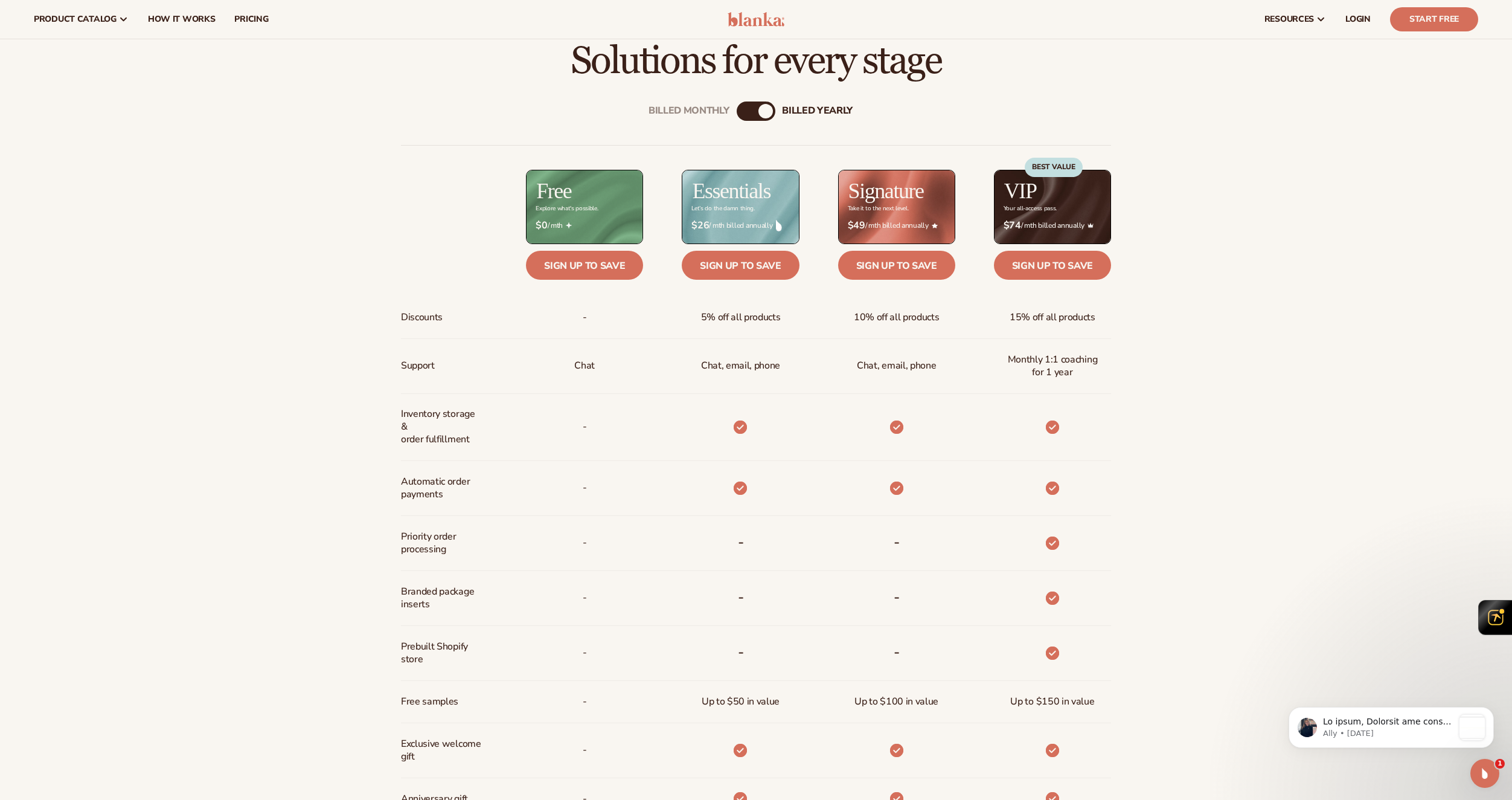
click at [746, 111] on div "Billed Monthly" at bounding box center [744, 111] width 14 height 14
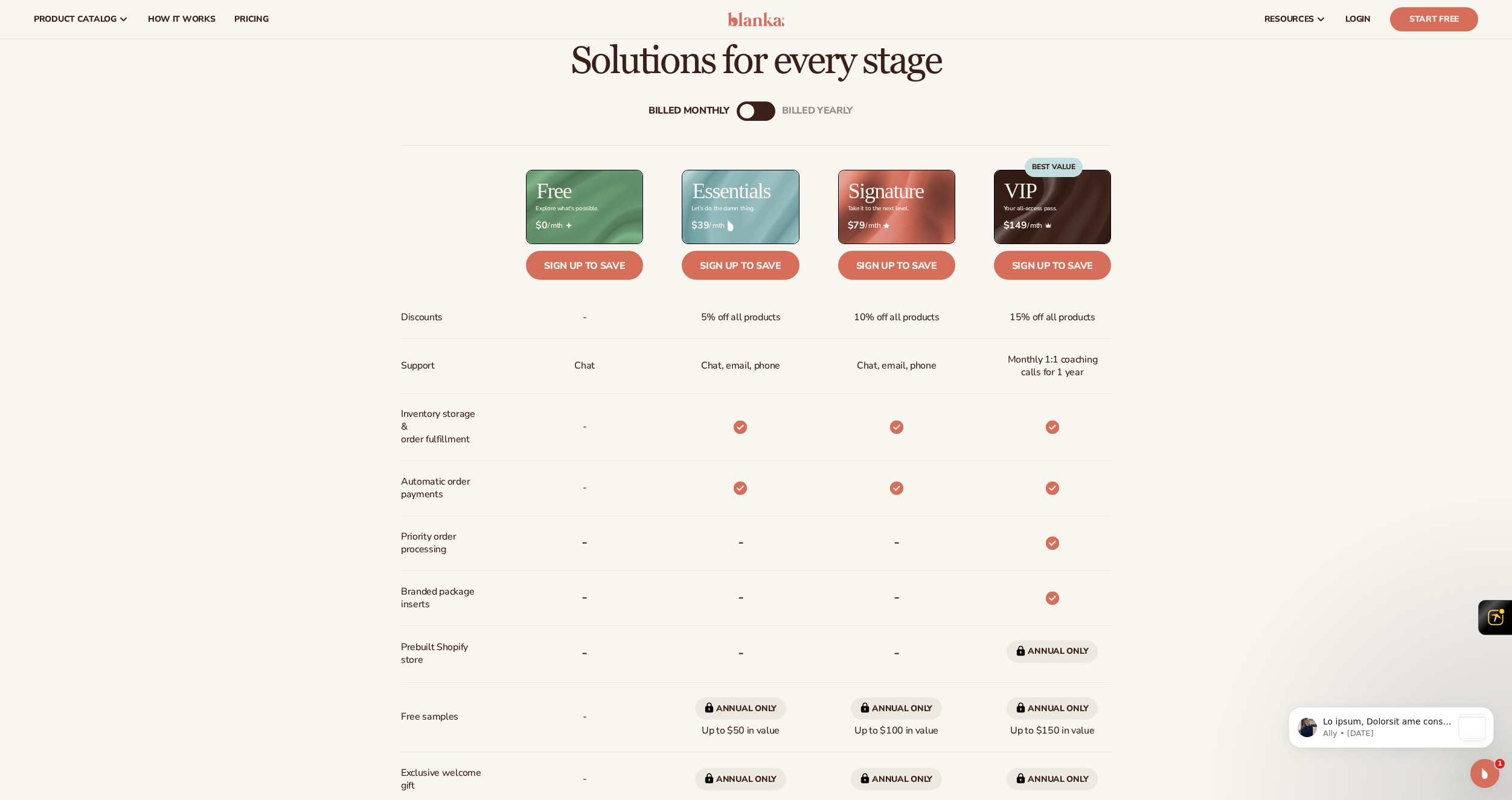
click at [770, 107] on div "billed Yearly" at bounding box center [768, 111] width 14 height 14
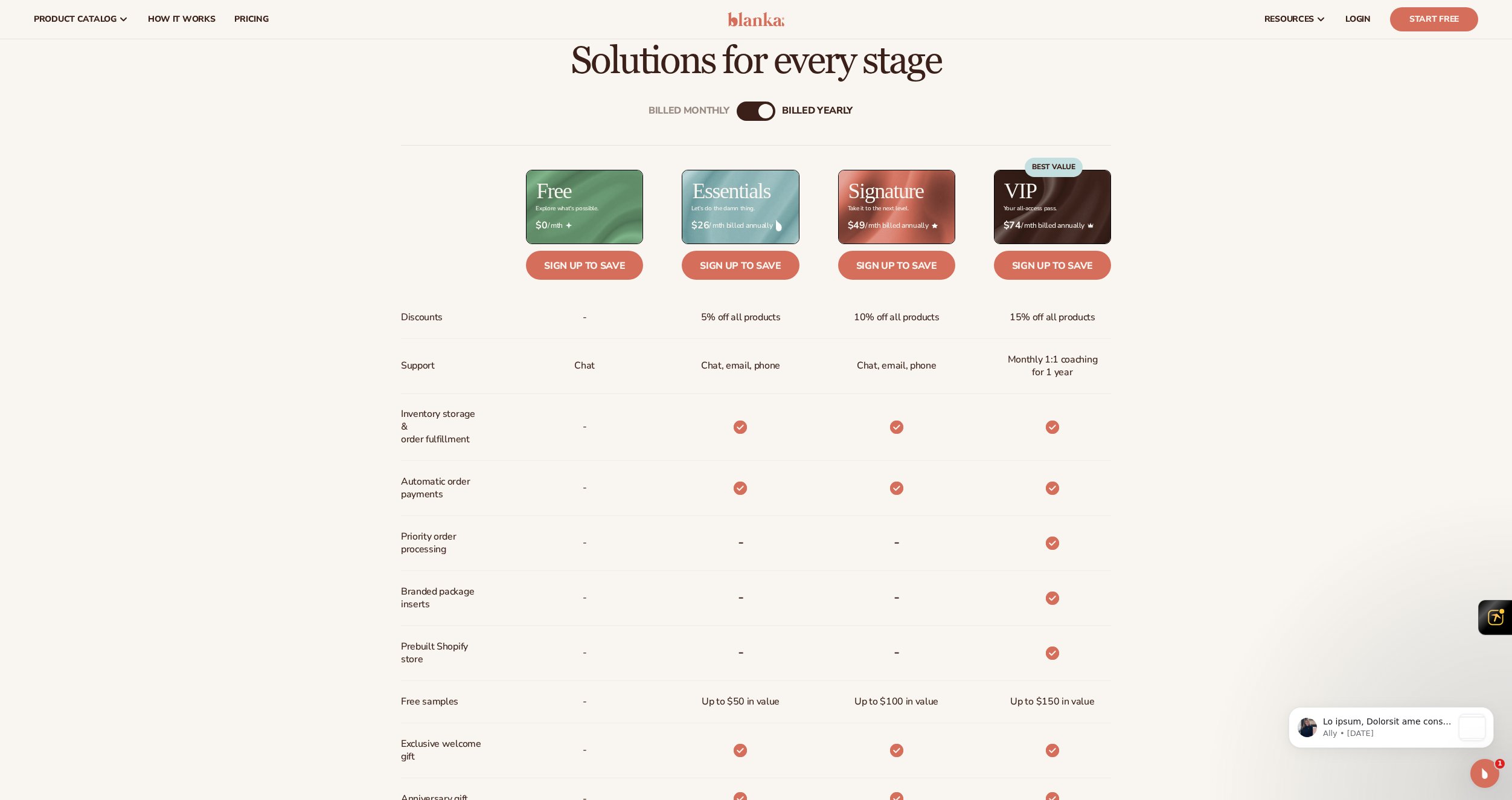
click at [742, 107] on div "Billed Monthly" at bounding box center [744, 111] width 14 height 14
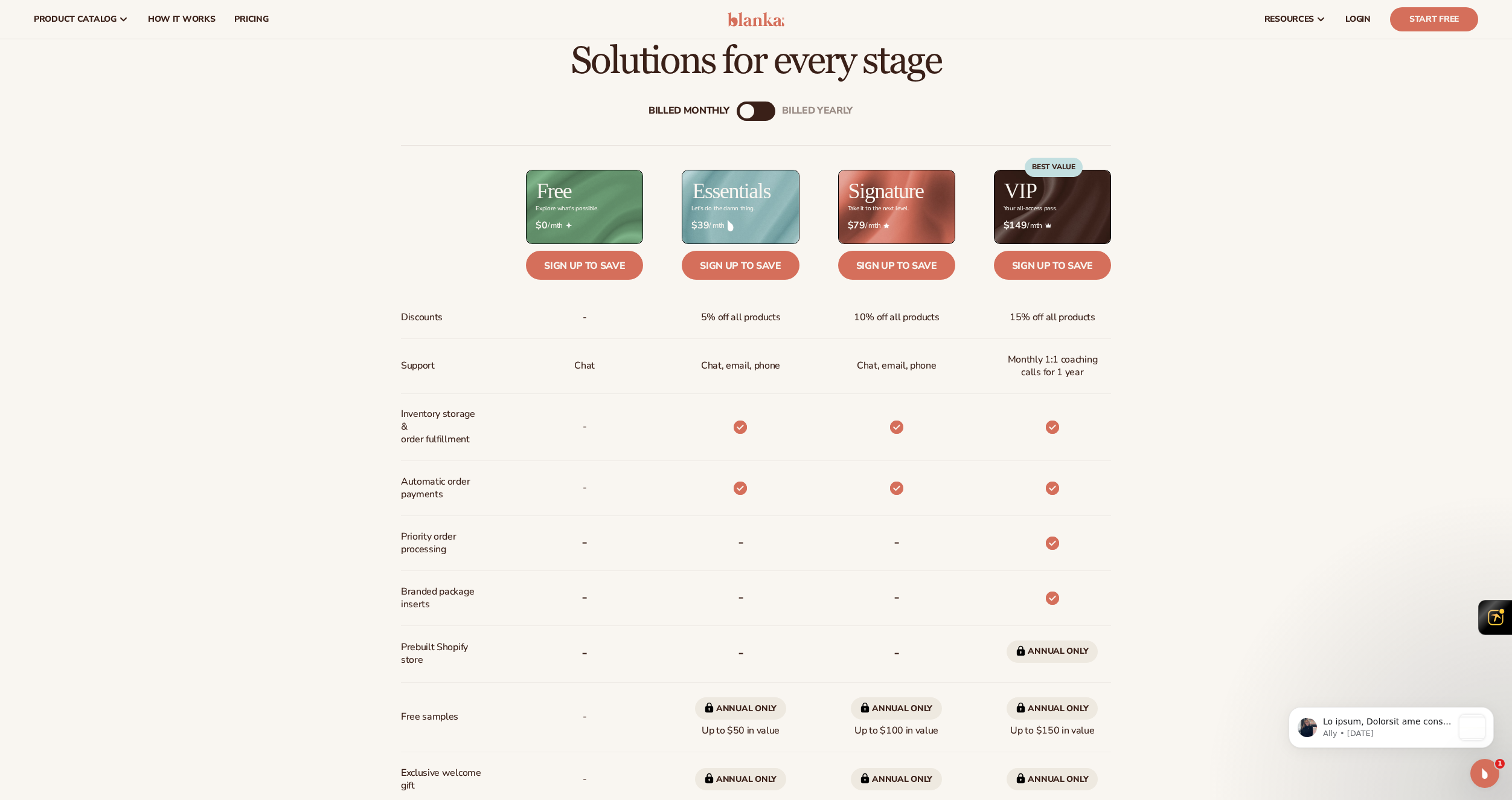
click at [767, 108] on div "billed Yearly" at bounding box center [768, 111] width 14 height 14
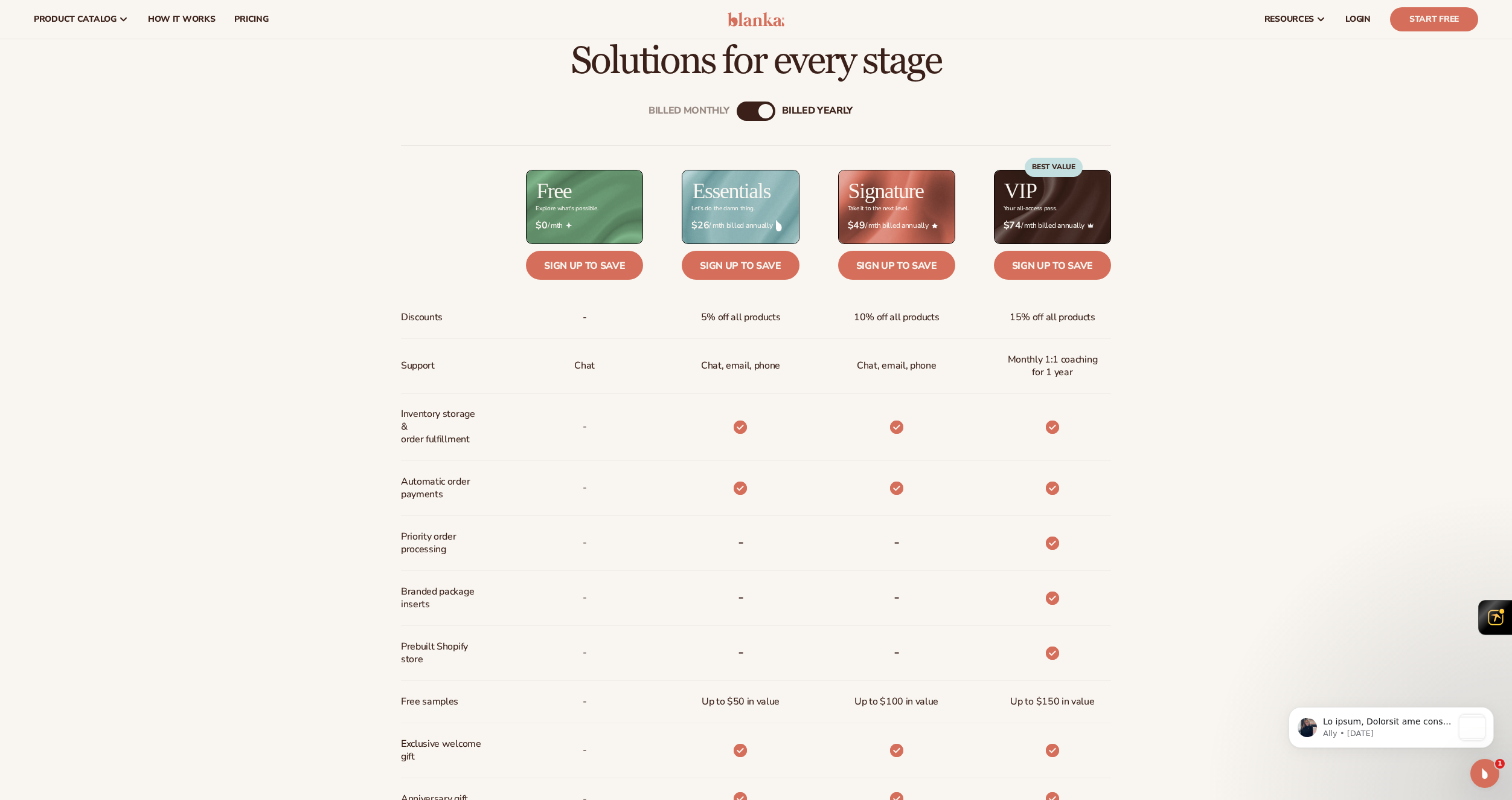
click at [742, 108] on div "Billed Monthly" at bounding box center [744, 111] width 14 height 14
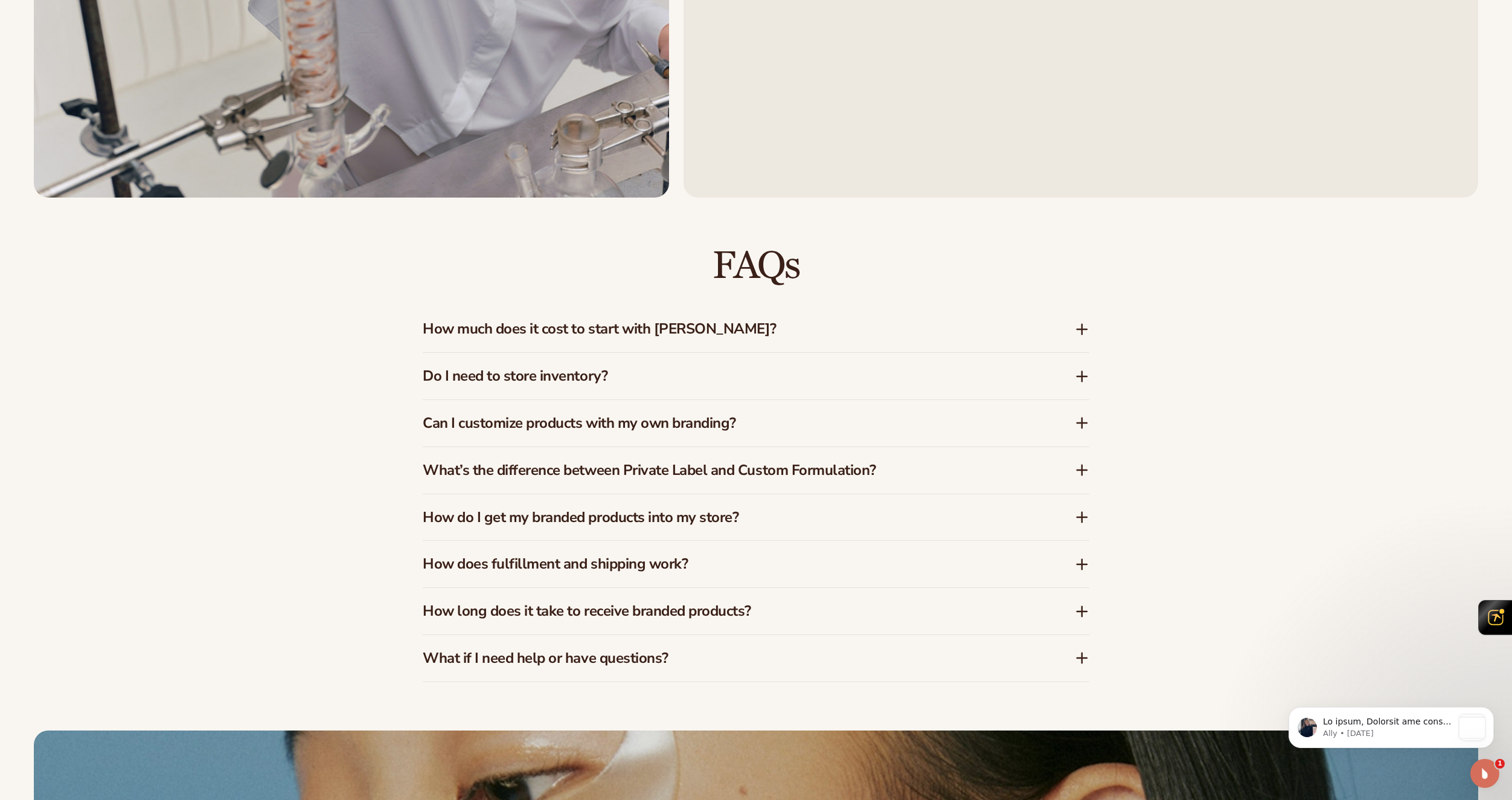
scroll to position [2175, 0]
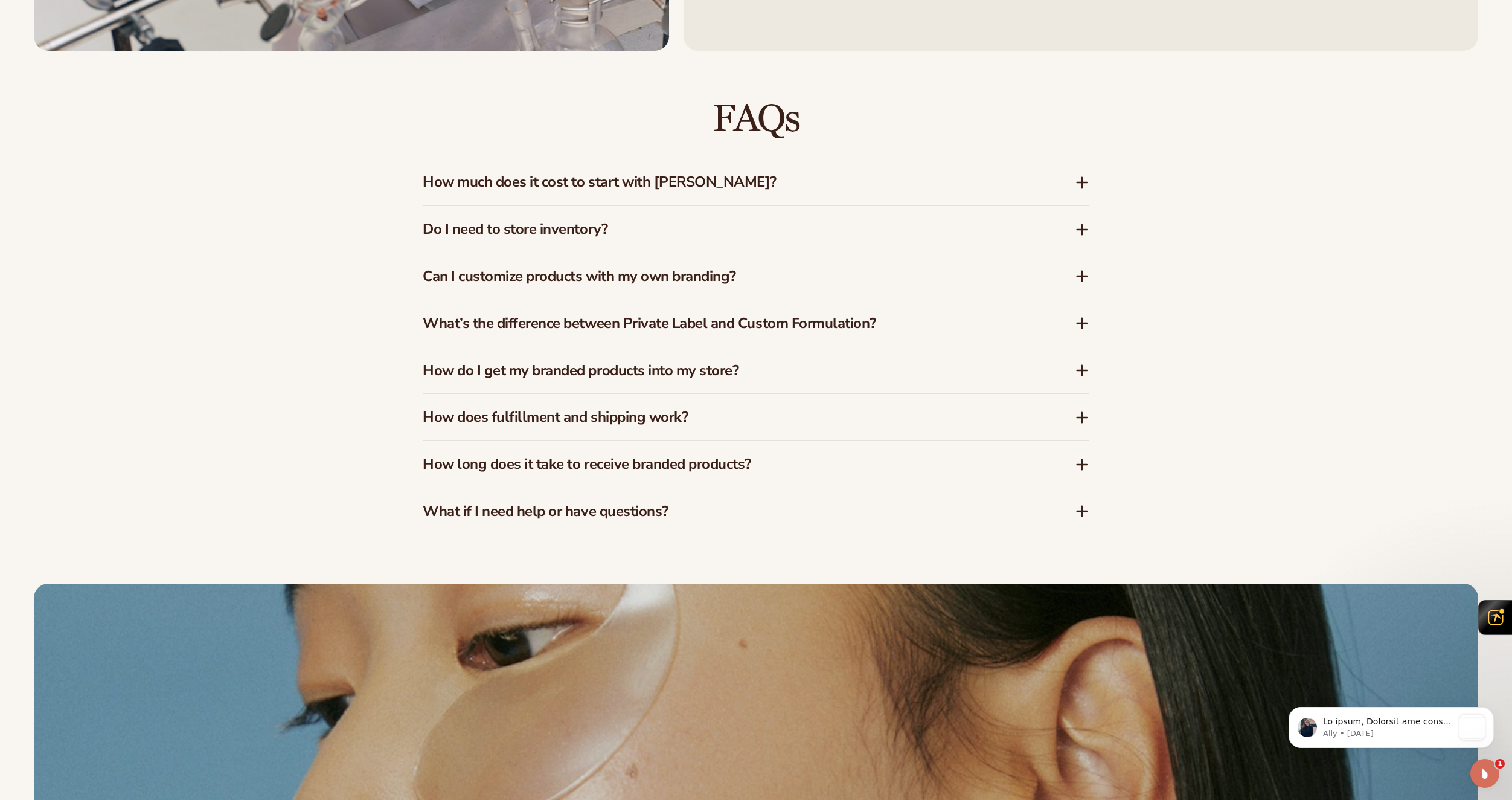
click at [540, 327] on h3 "What’s the difference between Private Label and Custom Formulation?" at bounding box center [731, 324] width 616 height 18
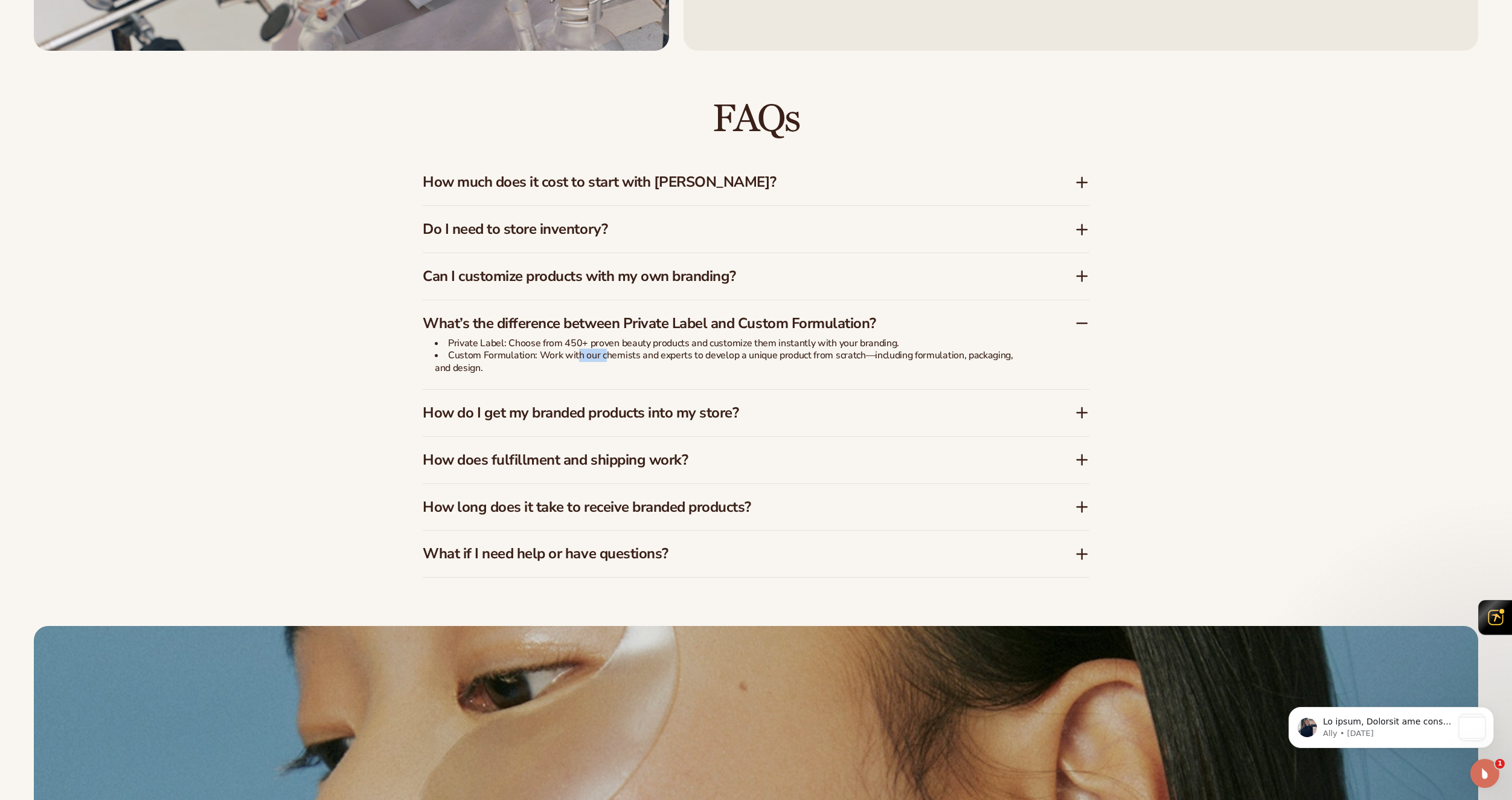
drag, startPoint x: 593, startPoint y: 356, endPoint x: 608, endPoint y: 356, distance: 15.0
click at [603, 356] on li "Custom Formulation: Work with our chemists and experts to develop a unique prod…" at bounding box center [731, 361] width 592 height 25
click at [610, 355] on li "Custom Formulation: Work with our chemists and experts to develop a unique prod…" at bounding box center [731, 361] width 592 height 25
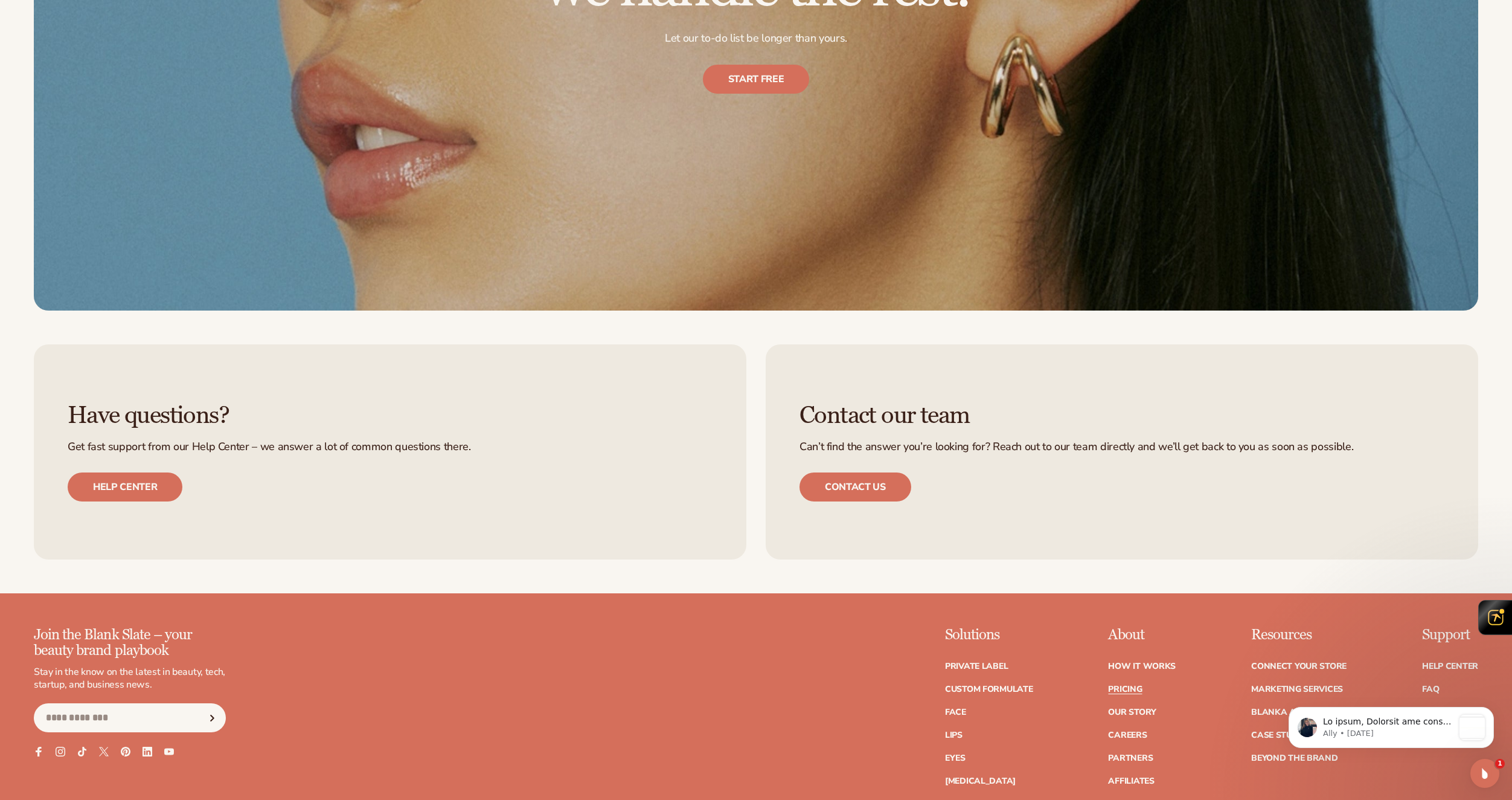
scroll to position [3262, 0]
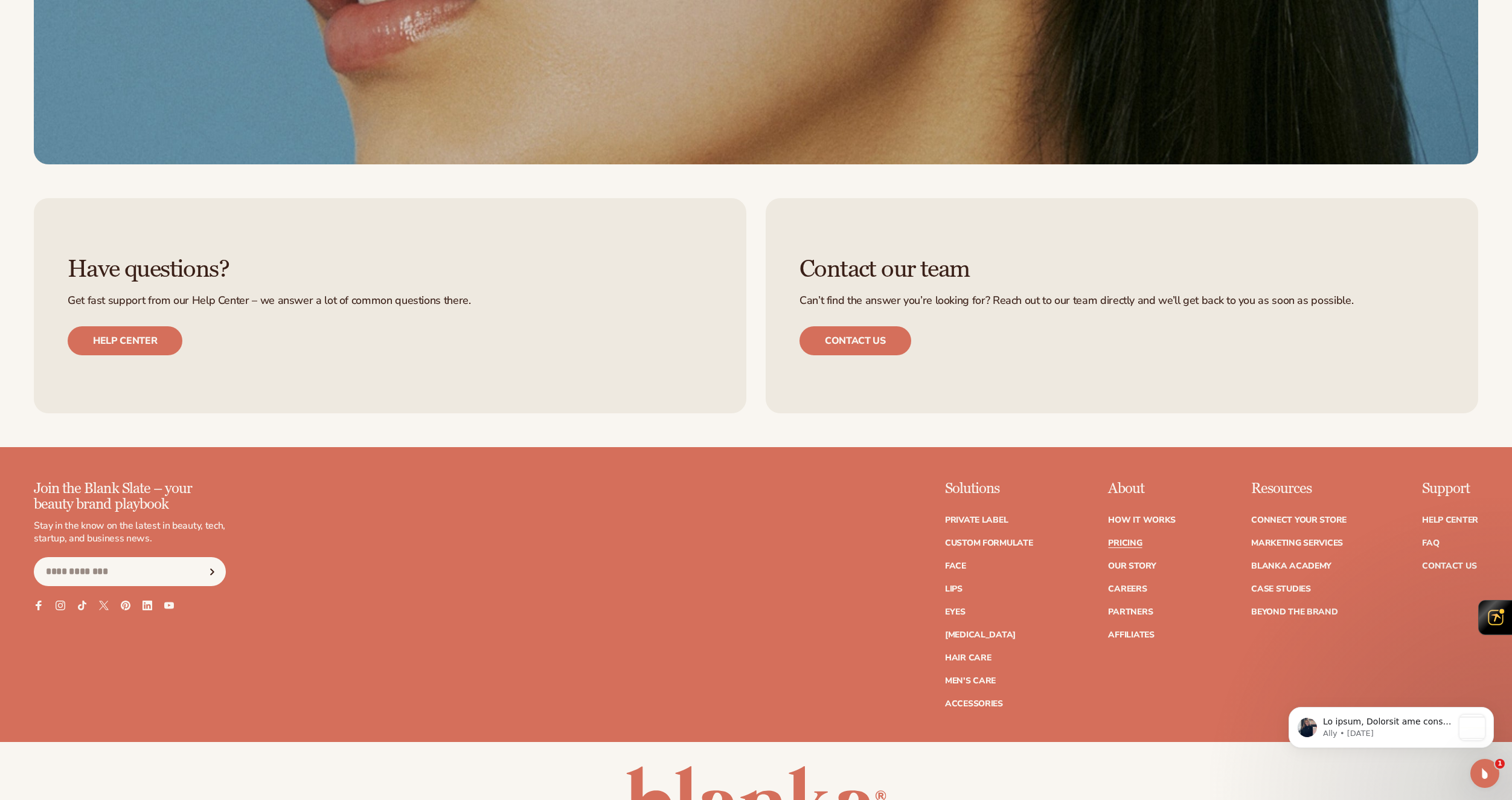
click at [1253, 637] on div "Resources Connect your store Marketing services Blanka Academy Case Studies Bey…" at bounding box center [1299, 595] width 95 height 227
click at [1432, 542] on link "FAQ" at bounding box center [1431, 542] width 17 height 8
